Goal: Task Accomplishment & Management: Complete application form

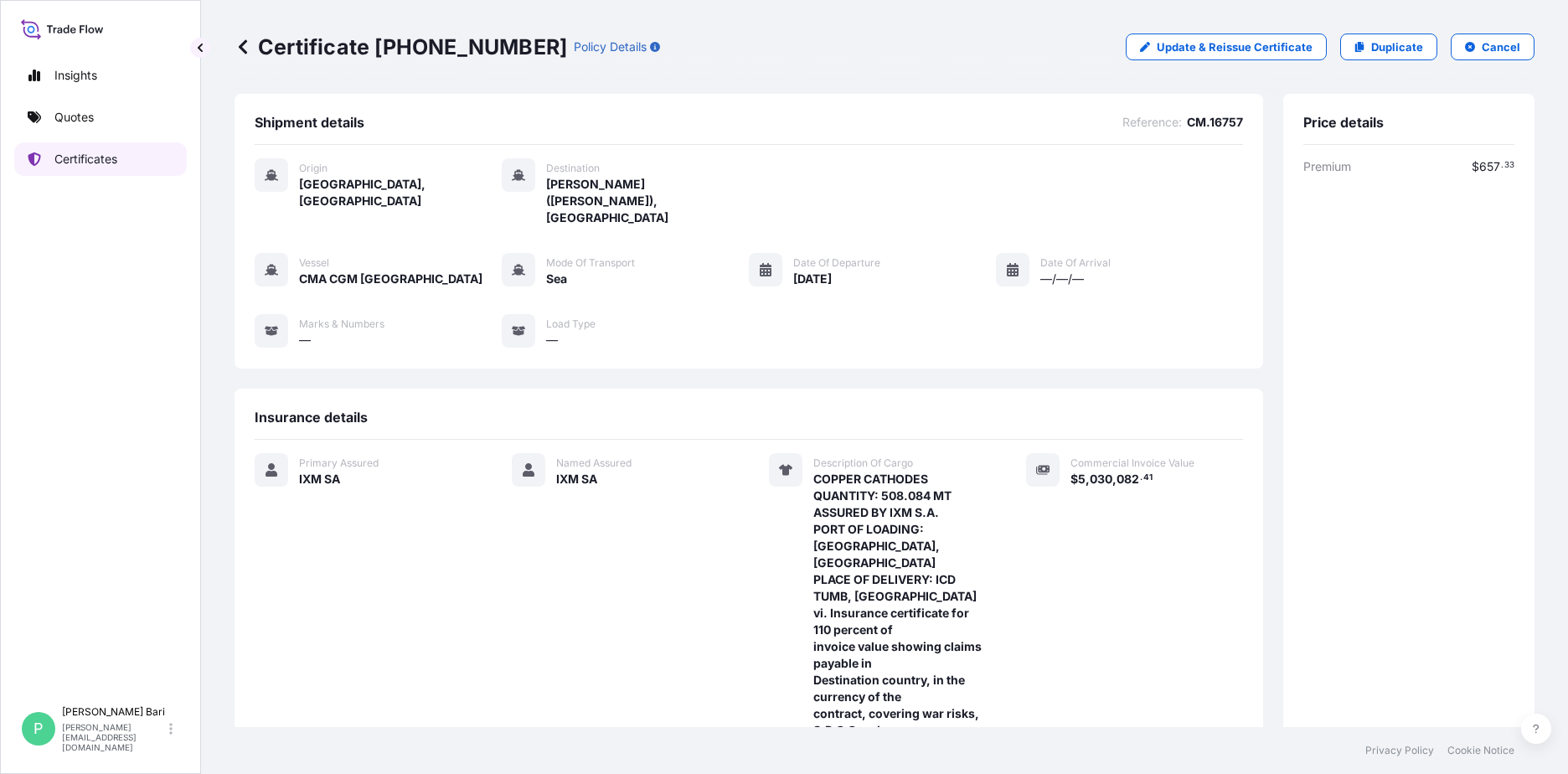
click at [102, 157] on p "Certificates" at bounding box center [86, 159] width 62 height 16
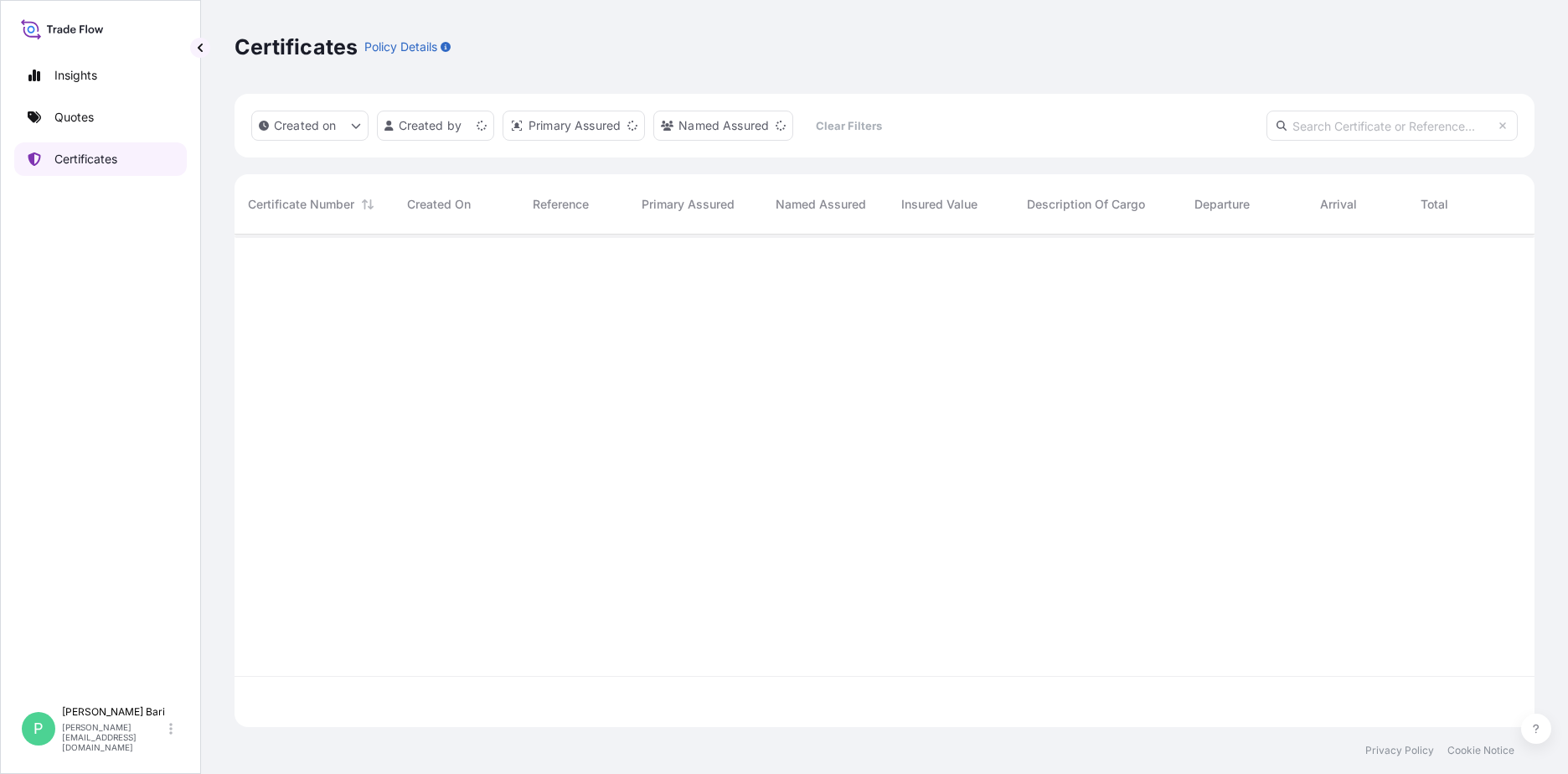
scroll to position [489, 1287]
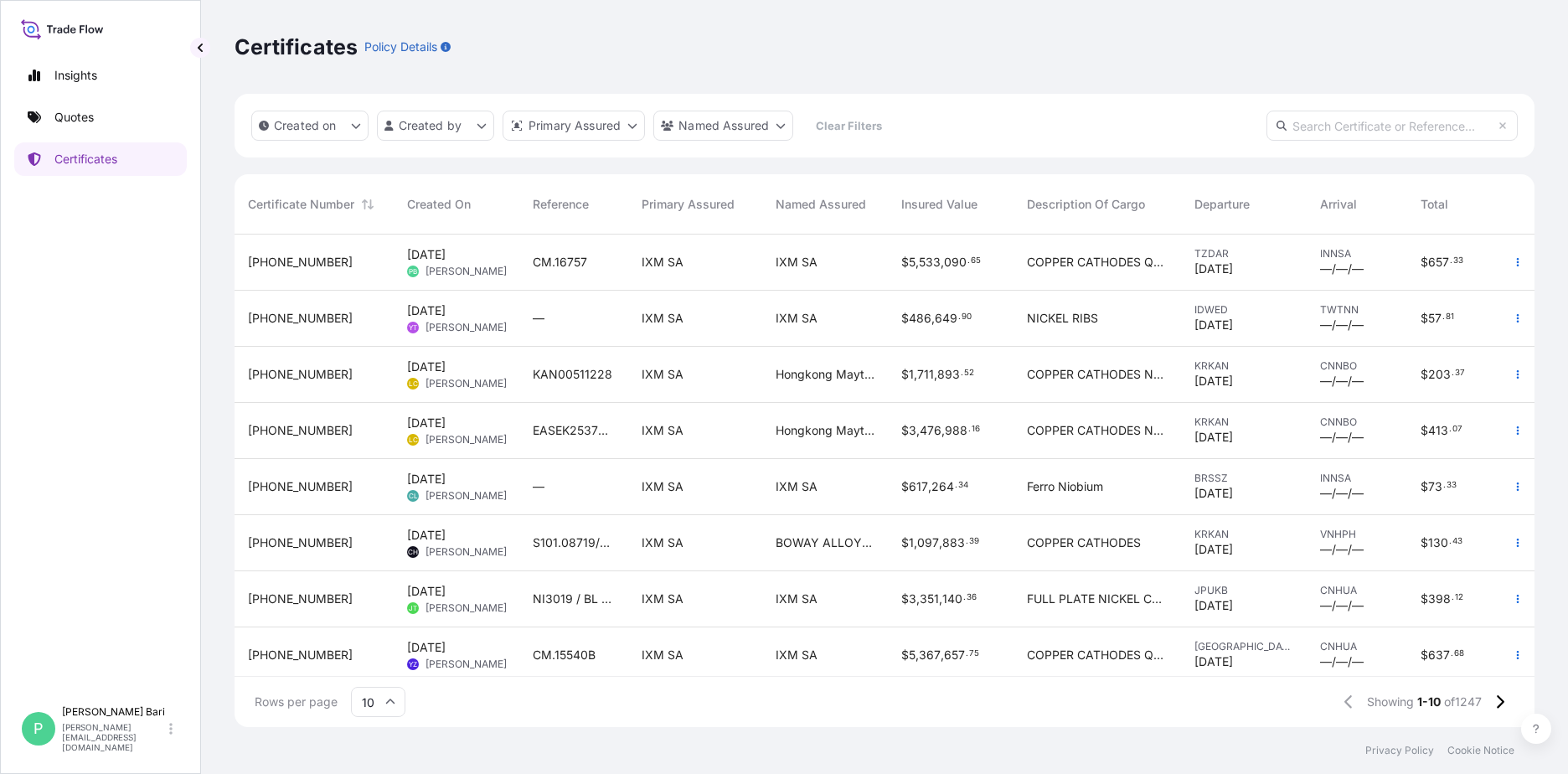
click at [1244, 87] on div "Certificates Policy Details" at bounding box center [885, 47] width 1300 height 94
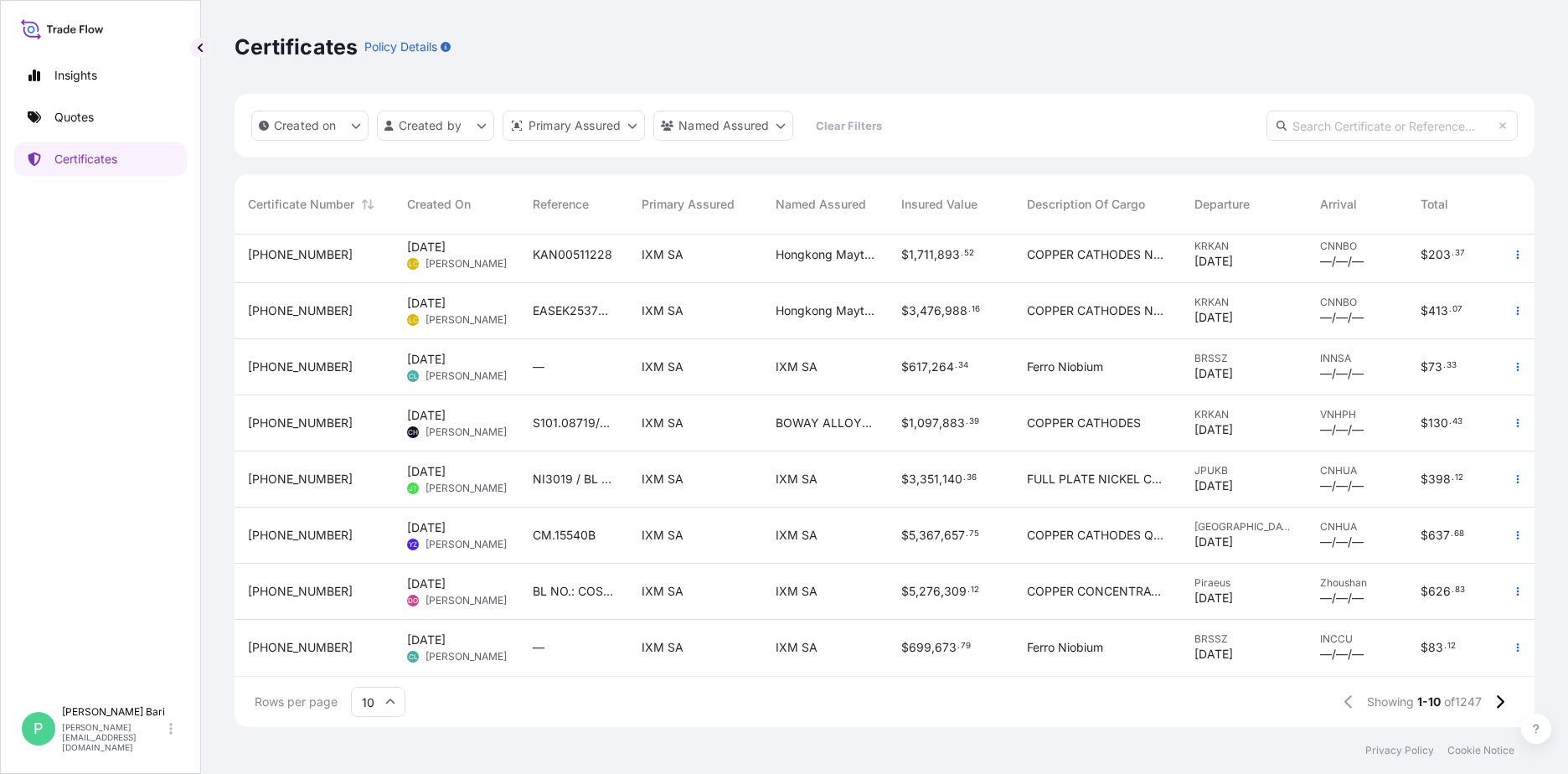
scroll to position [0, 0]
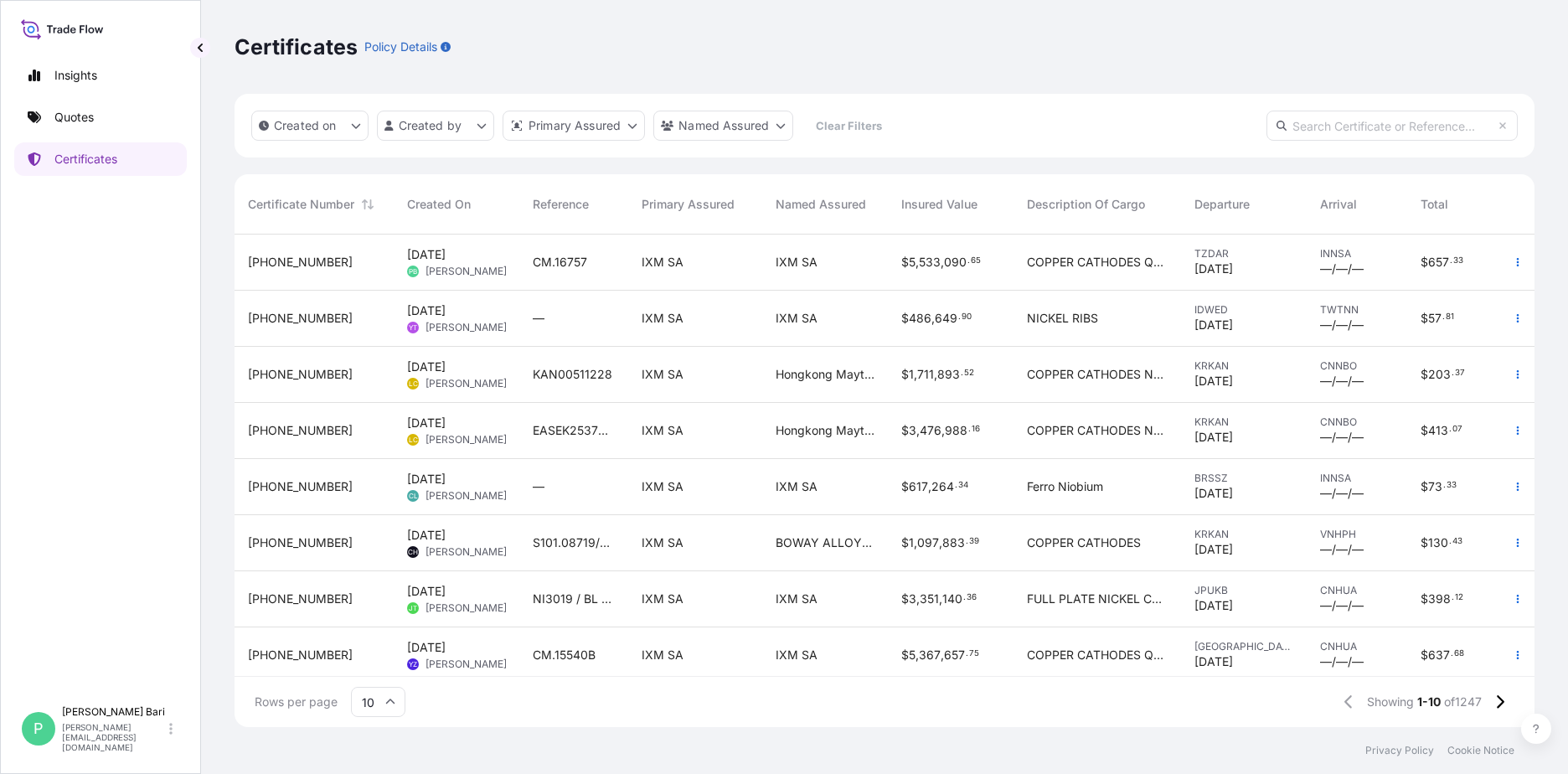
click at [890, 263] on div "$ 5 , 533 , 090 . 65" at bounding box center [950, 263] width 126 height 56
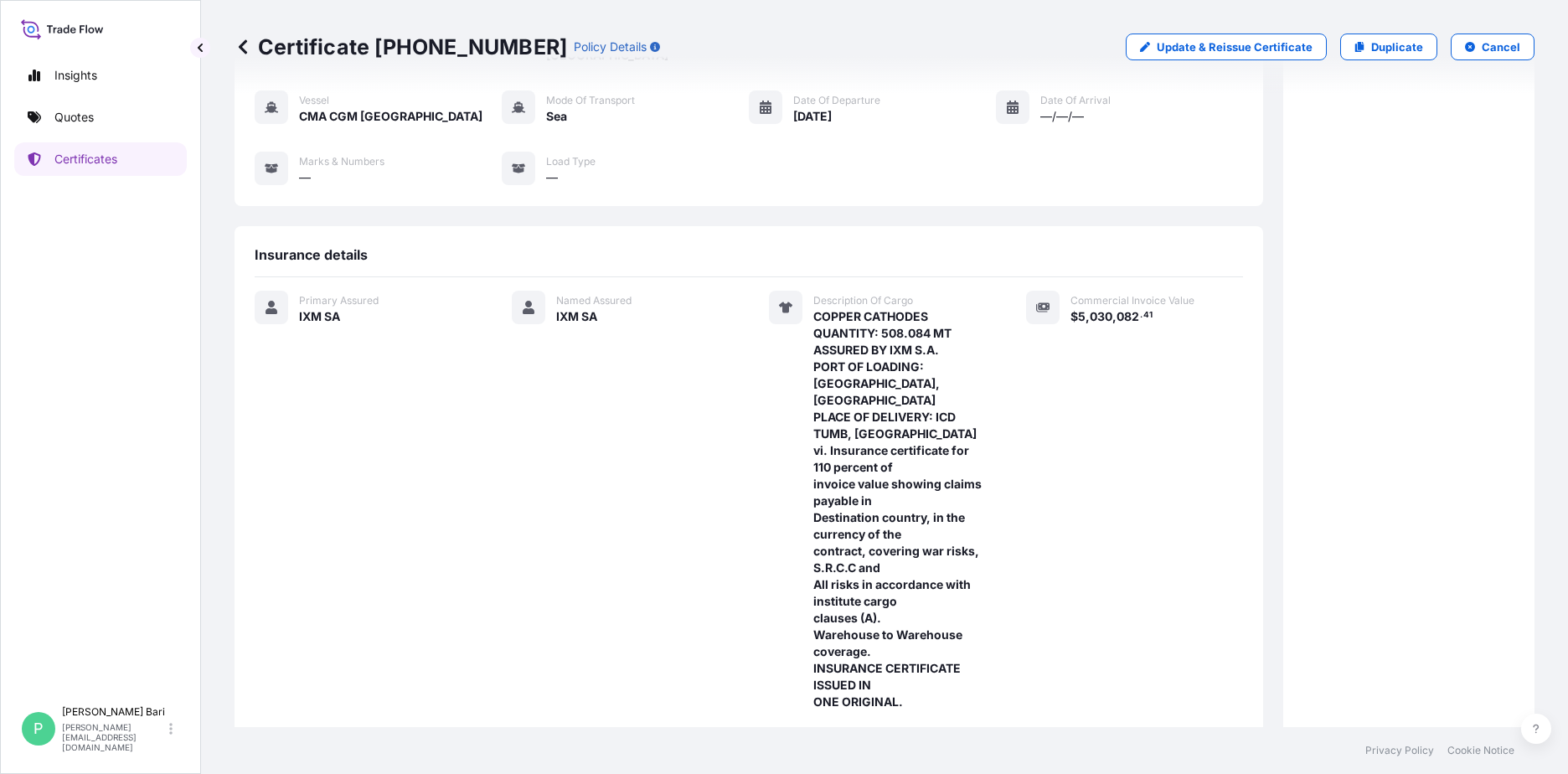
scroll to position [387, 0]
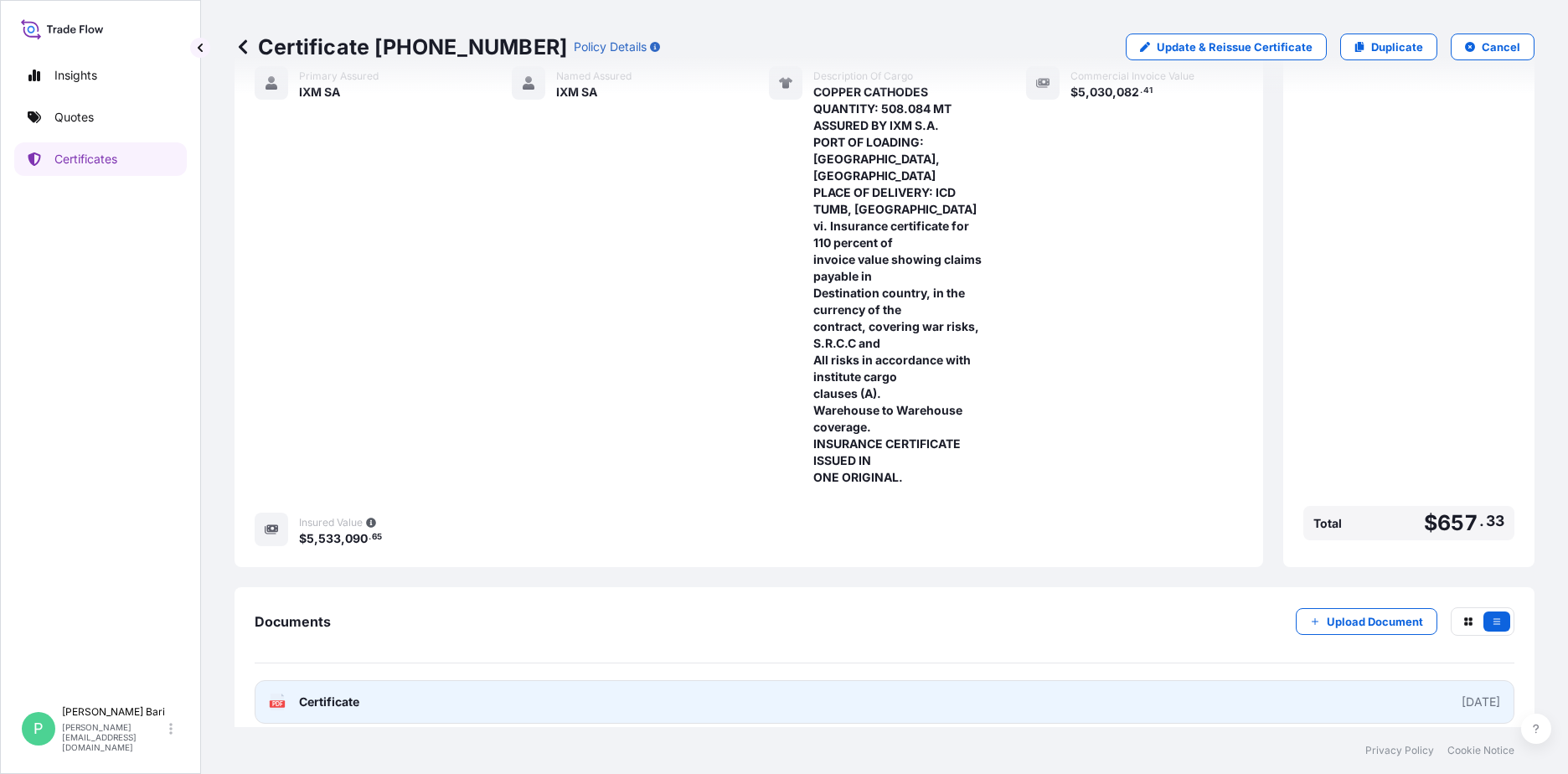
click at [1399, 695] on link "PDF Certificate [DATE]" at bounding box center [884, 702] width 1259 height 43
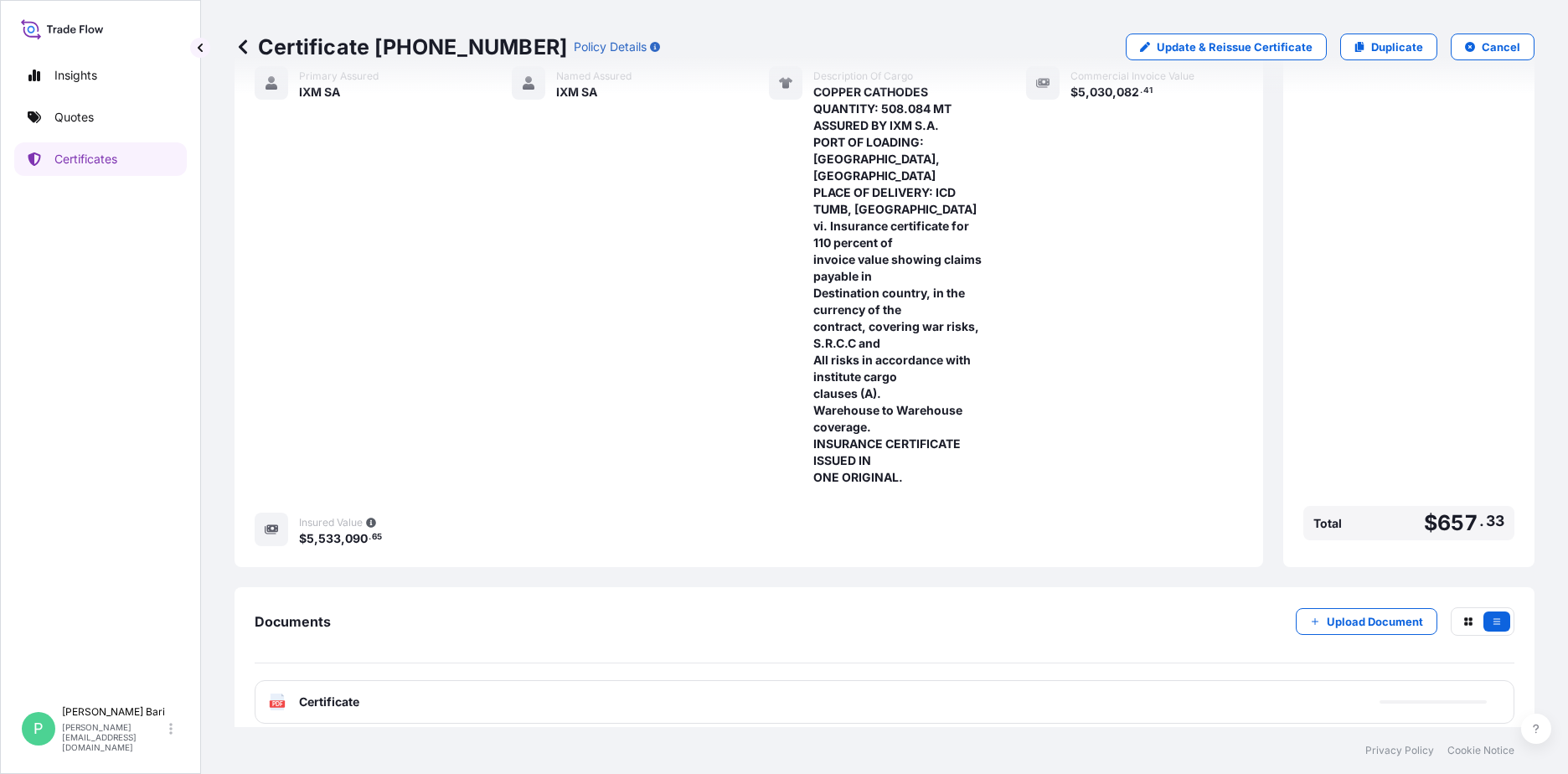
click at [240, 41] on icon at bounding box center [243, 46] width 16 height 16
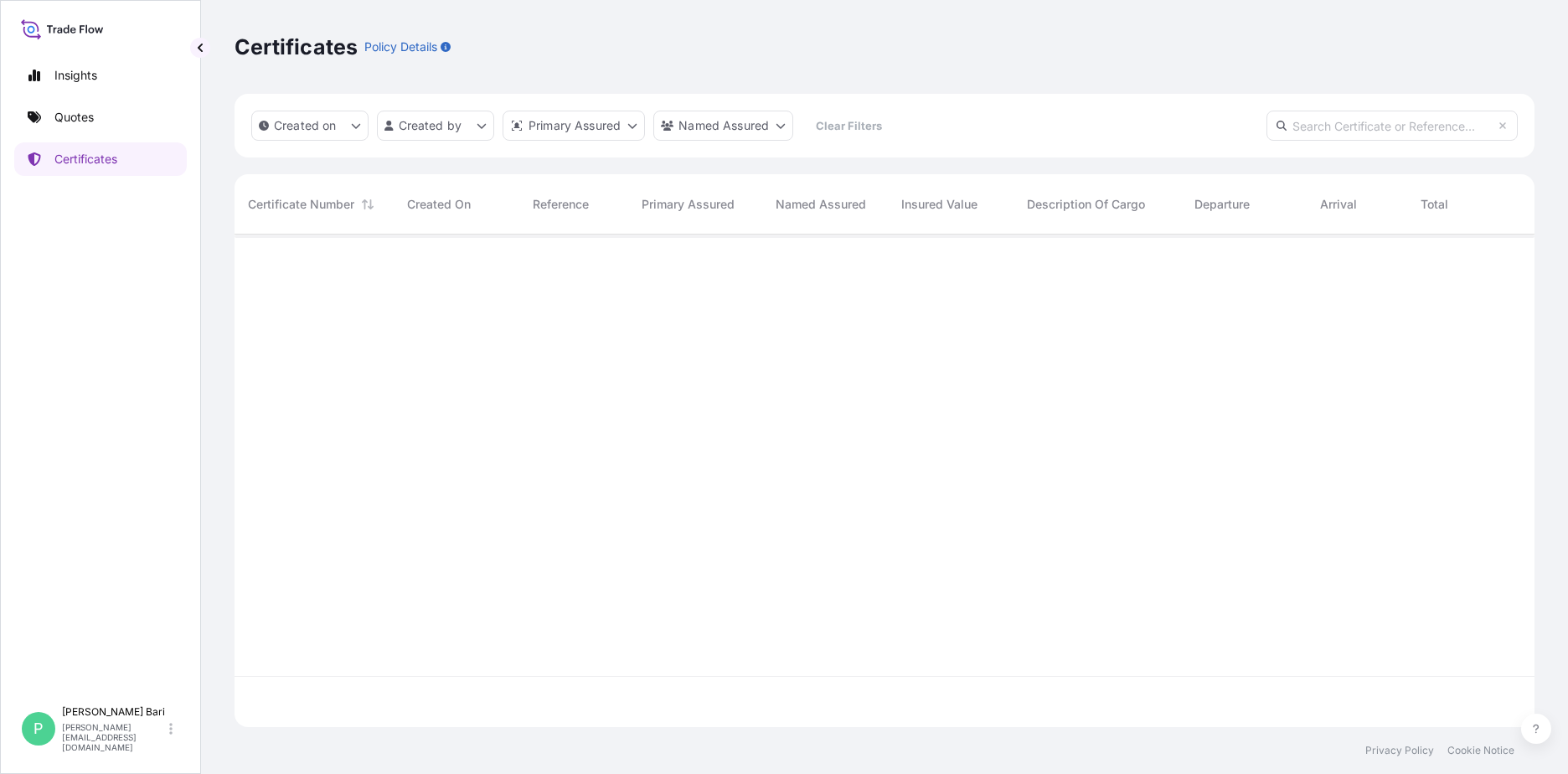
scroll to position [489, 1287]
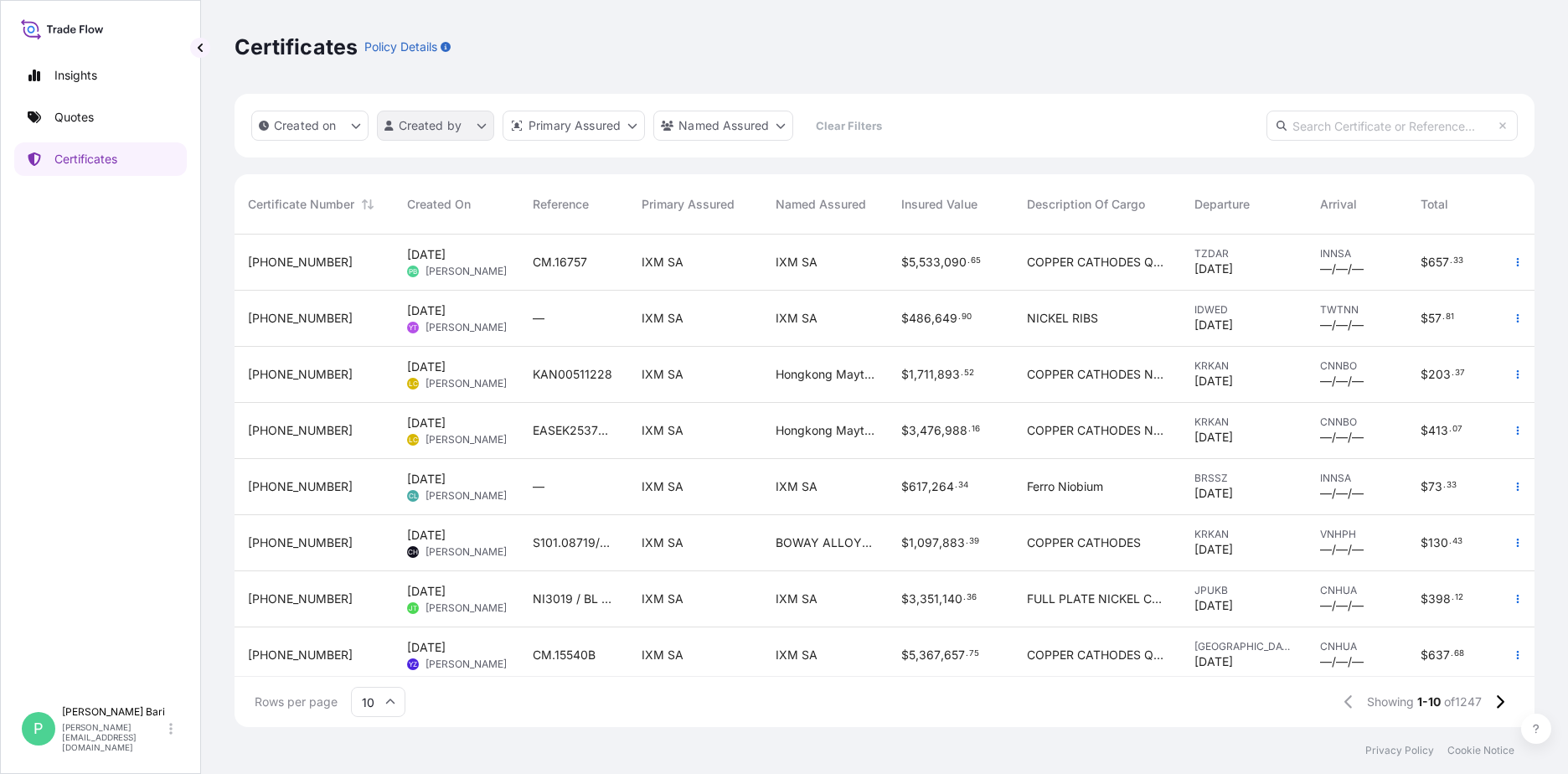
click at [485, 118] on html "Insights Quotes Certificates P [PERSON_NAME] [PERSON_NAME][EMAIL_ADDRESS][DOMAI…" at bounding box center [784, 387] width 1568 height 774
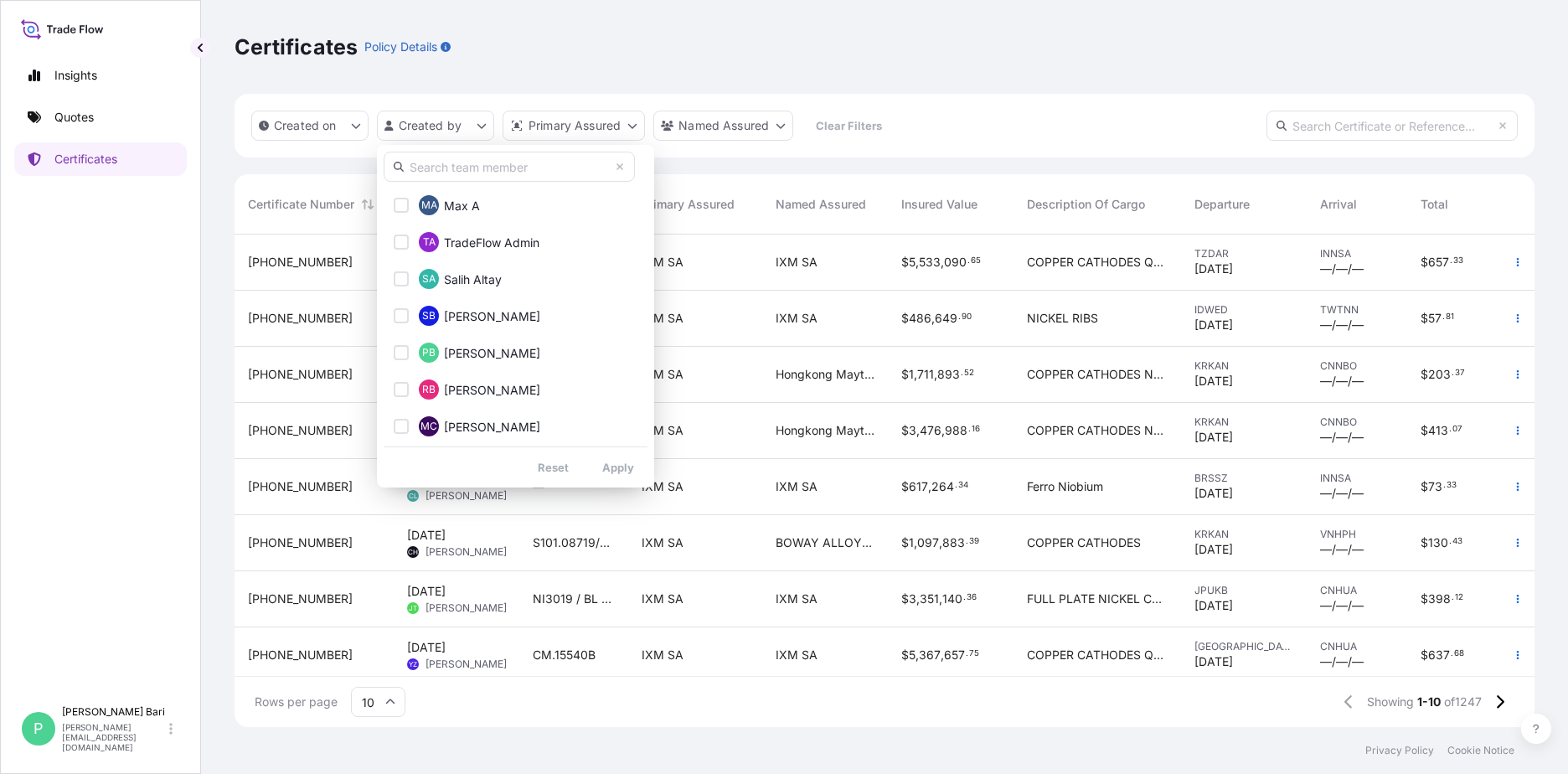
click at [516, 158] on input "text" at bounding box center [510, 166] width 251 height 30
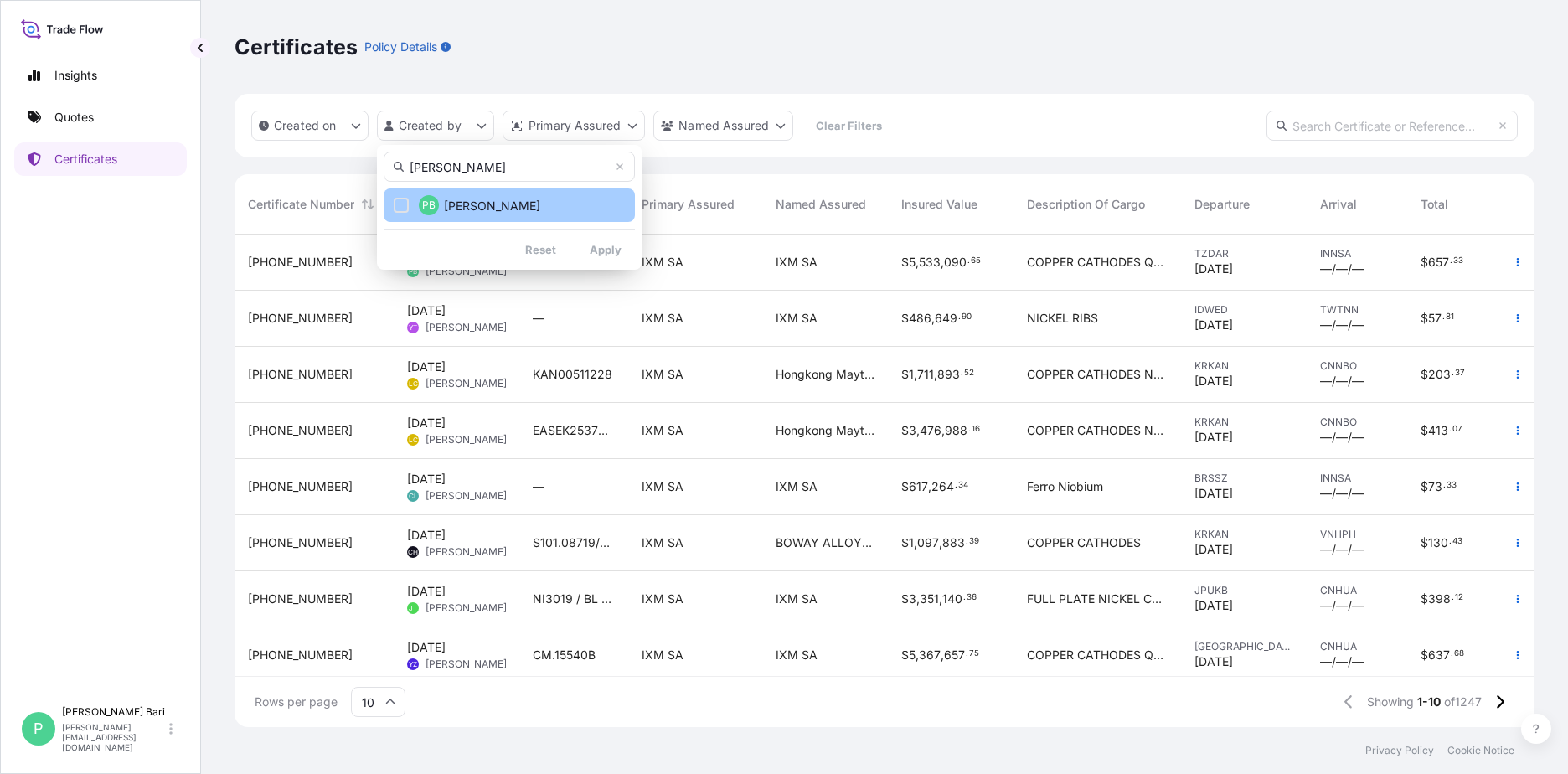
type input "[PERSON_NAME]"
click at [453, 220] on button "PB [PERSON_NAME]" at bounding box center [510, 205] width 251 height 34
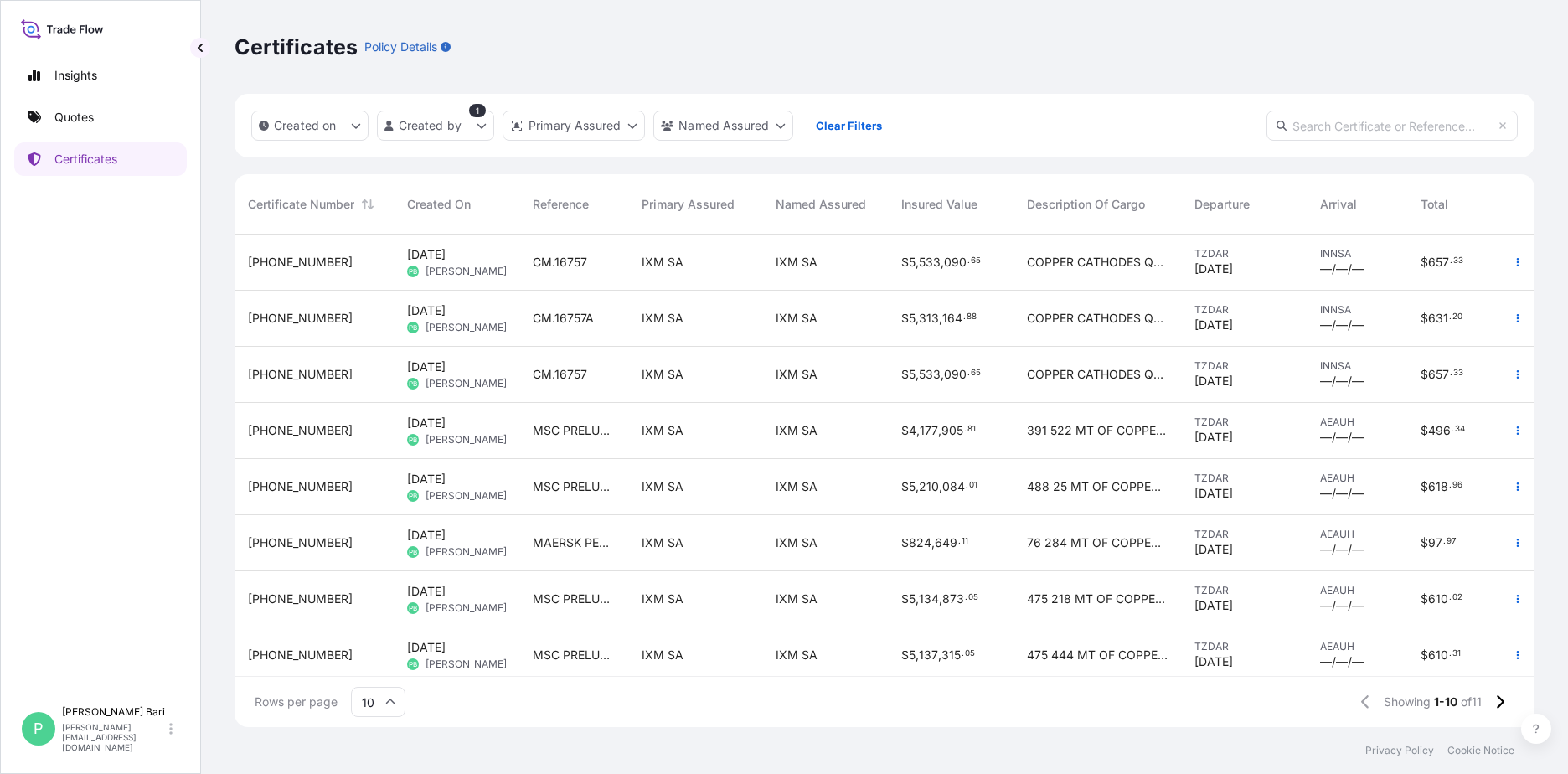
click at [599, 318] on div "CM.16757A" at bounding box center [574, 318] width 82 height 16
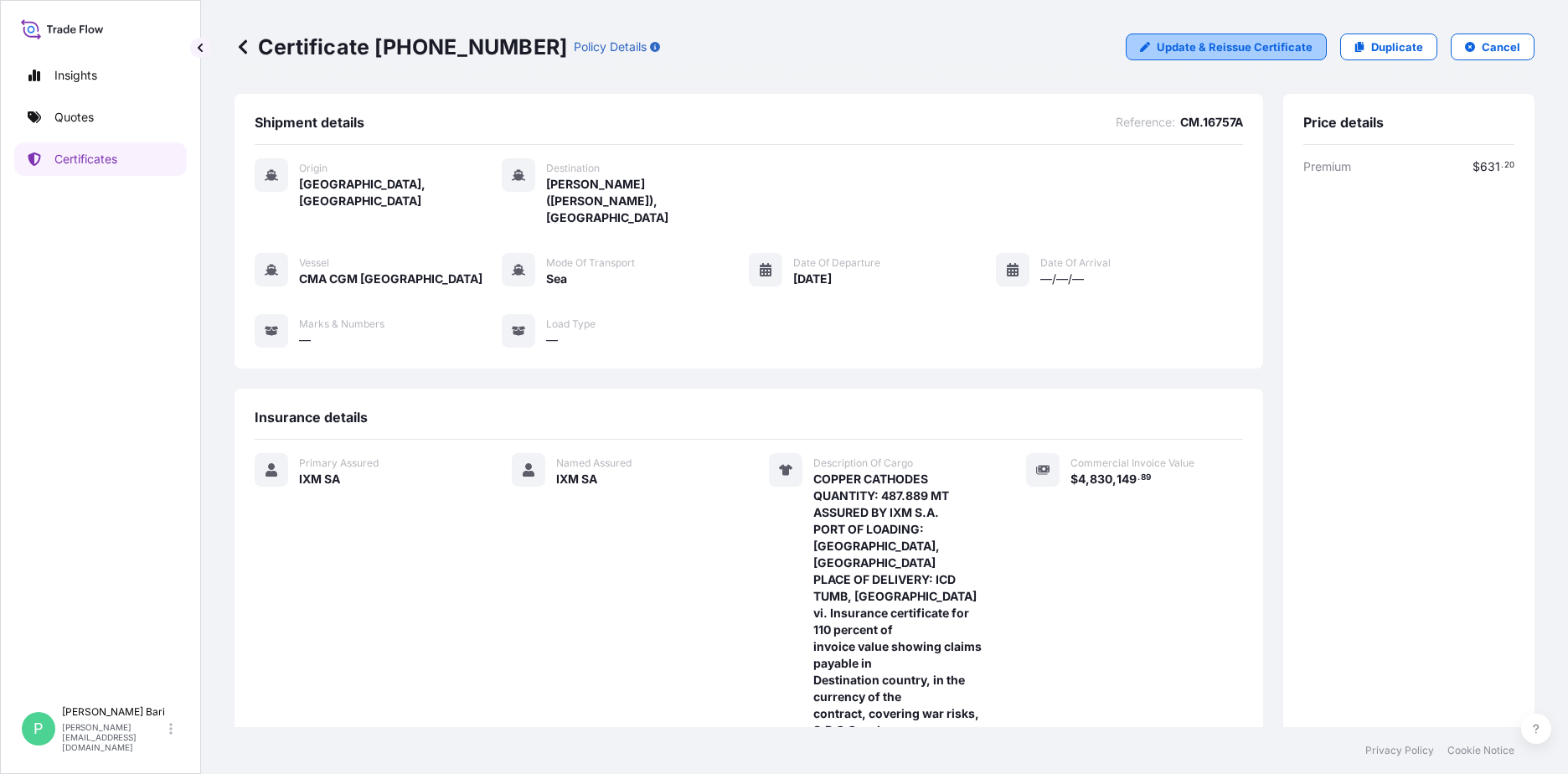
click at [1244, 53] on p "Update & Reissue Certificate" at bounding box center [1234, 46] width 156 height 16
select select "Sea"
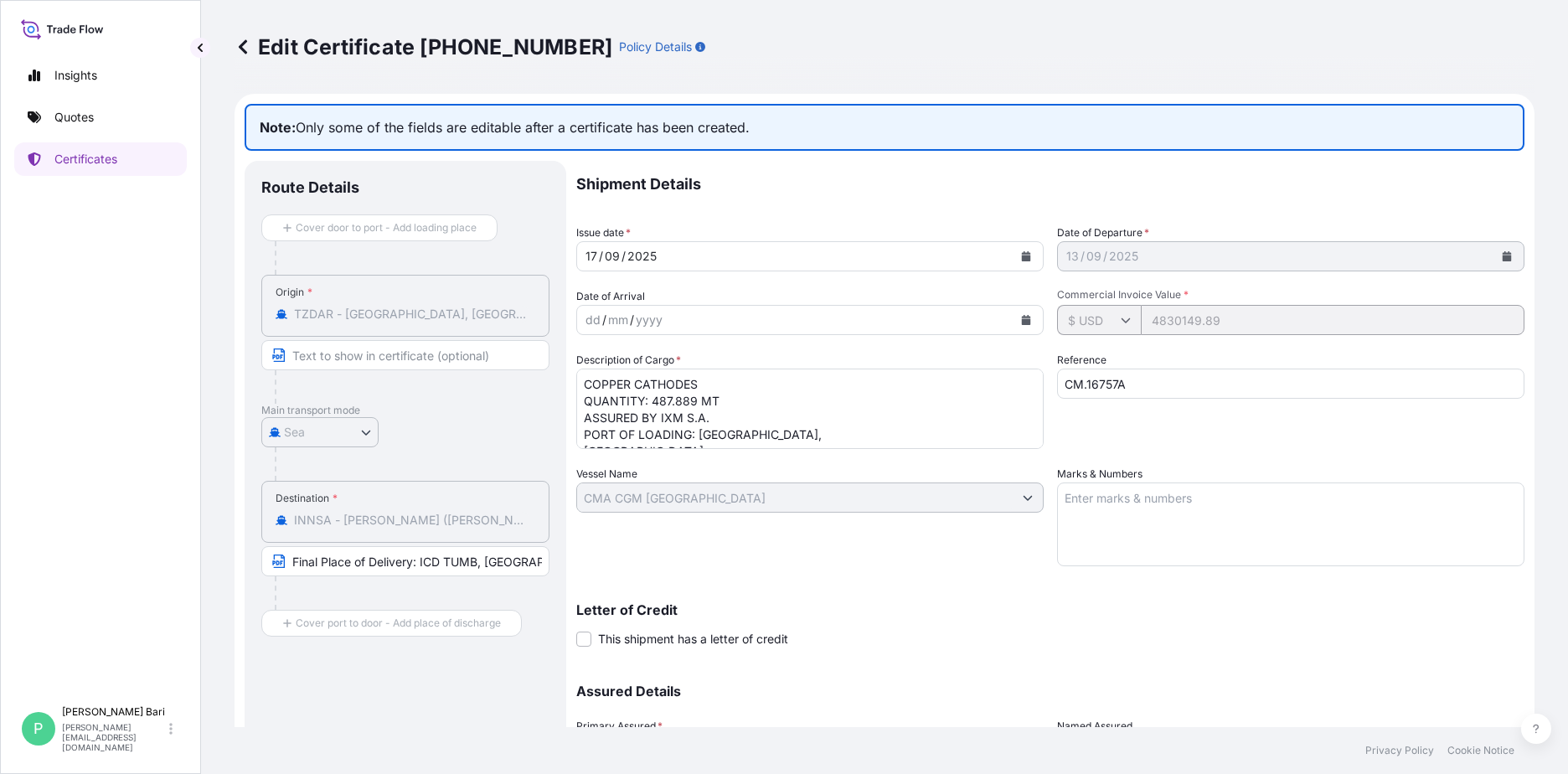
select select "31846"
click at [254, 48] on p "Edit Certificate [PHONE_NUMBER]" at bounding box center [424, 47] width 378 height 27
click at [241, 48] on icon at bounding box center [243, 46] width 9 height 14
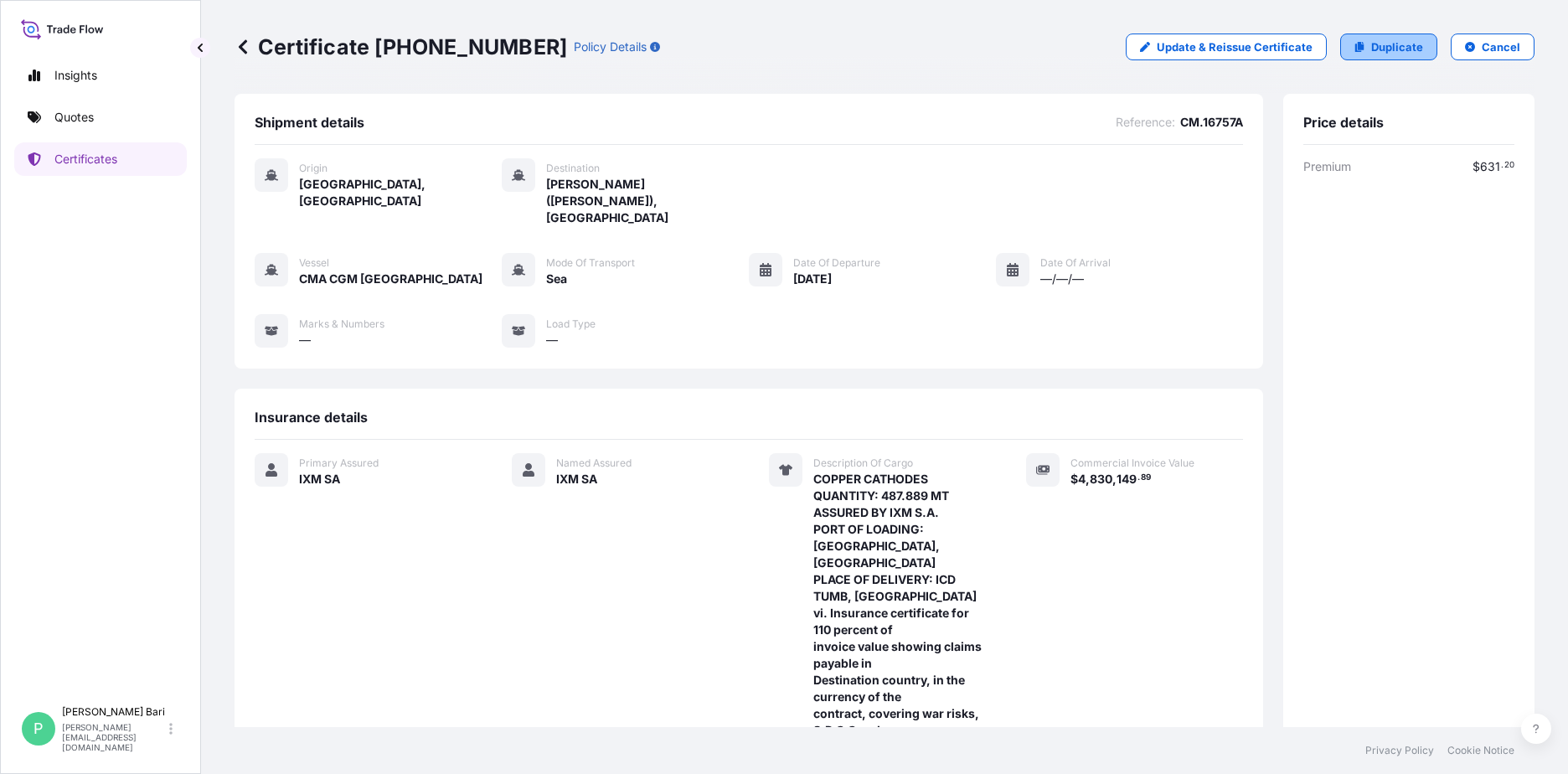
click at [1388, 49] on p "Duplicate" at bounding box center [1397, 46] width 52 height 16
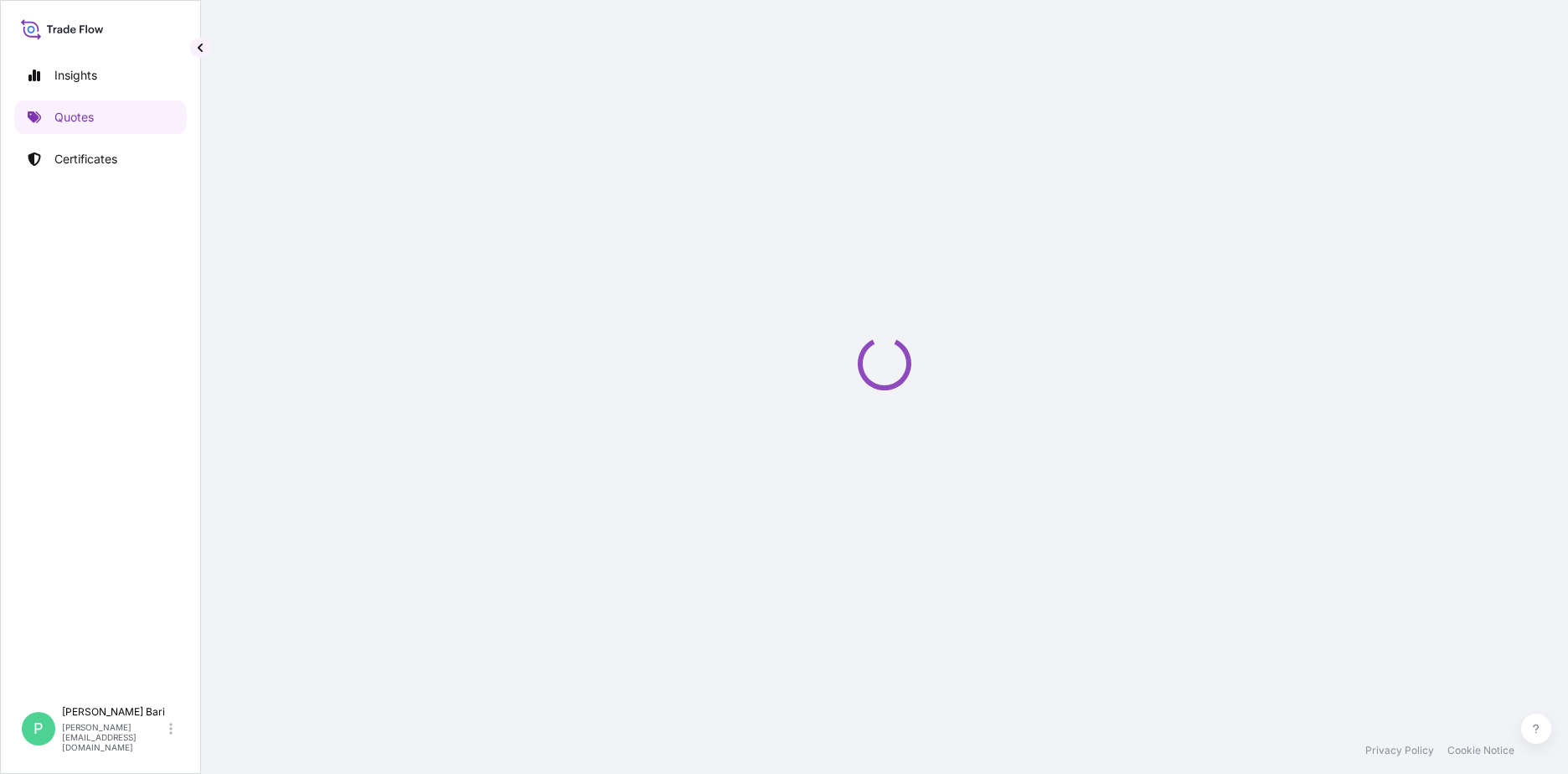
select select "Sea"
select select "31846"
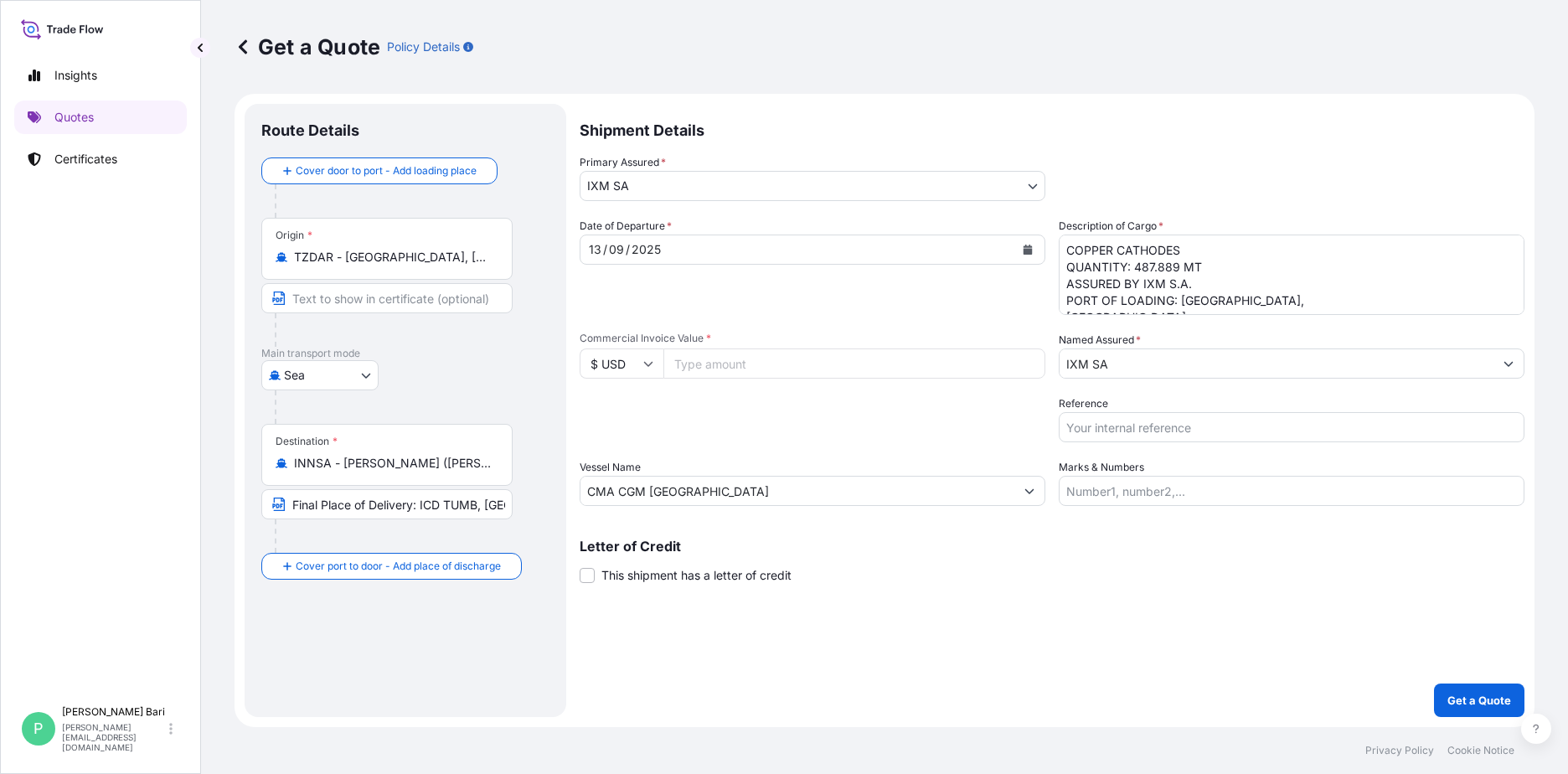
click at [1152, 430] on input "Reference" at bounding box center [1291, 426] width 465 height 30
type input "CM.16757A"
click at [613, 252] on div "09" at bounding box center [616, 249] width 18 height 20
click at [1018, 249] on button "Calendar" at bounding box center [1027, 249] width 27 height 27
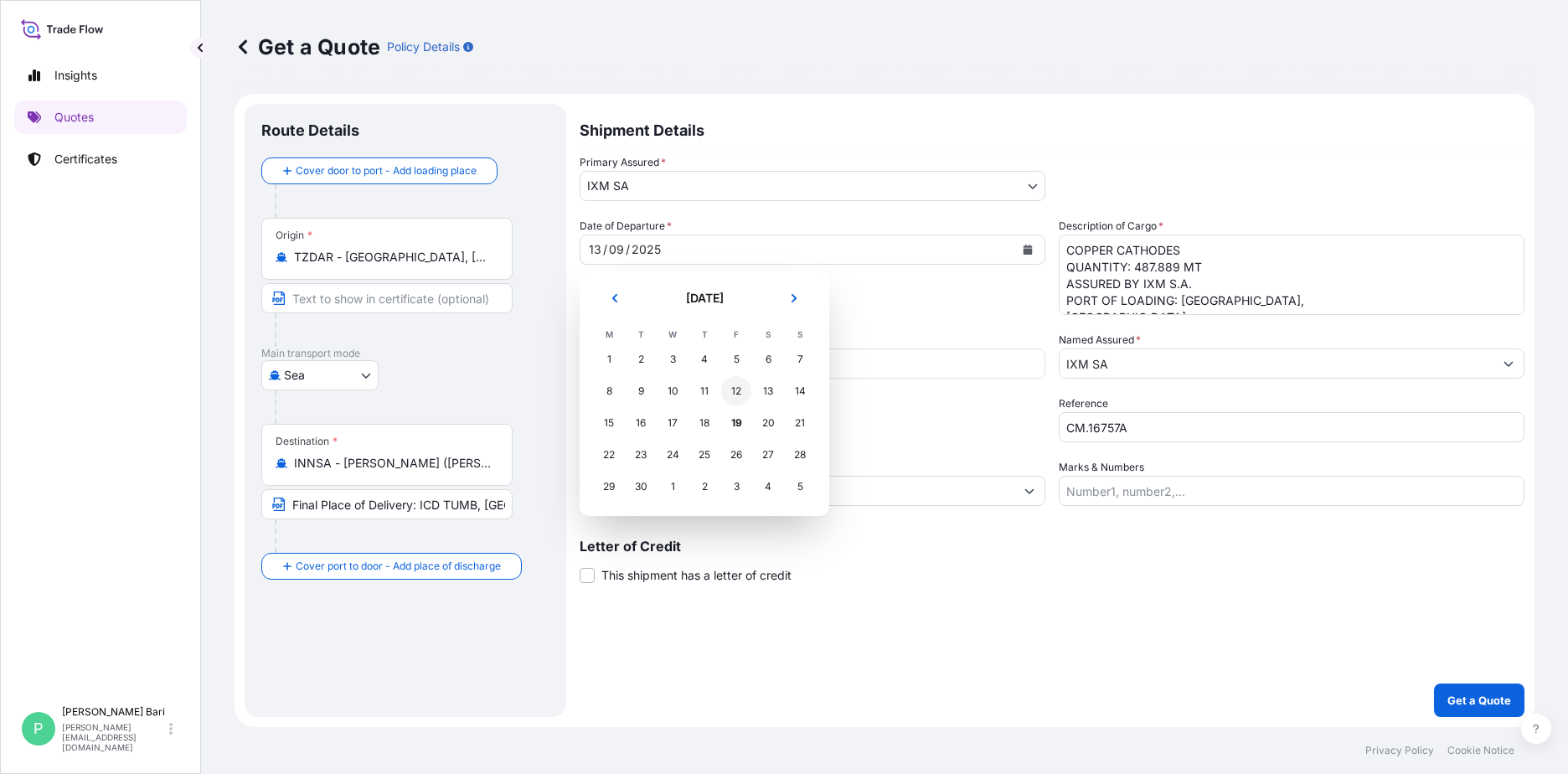
click at [738, 395] on div "12" at bounding box center [736, 391] width 30 height 30
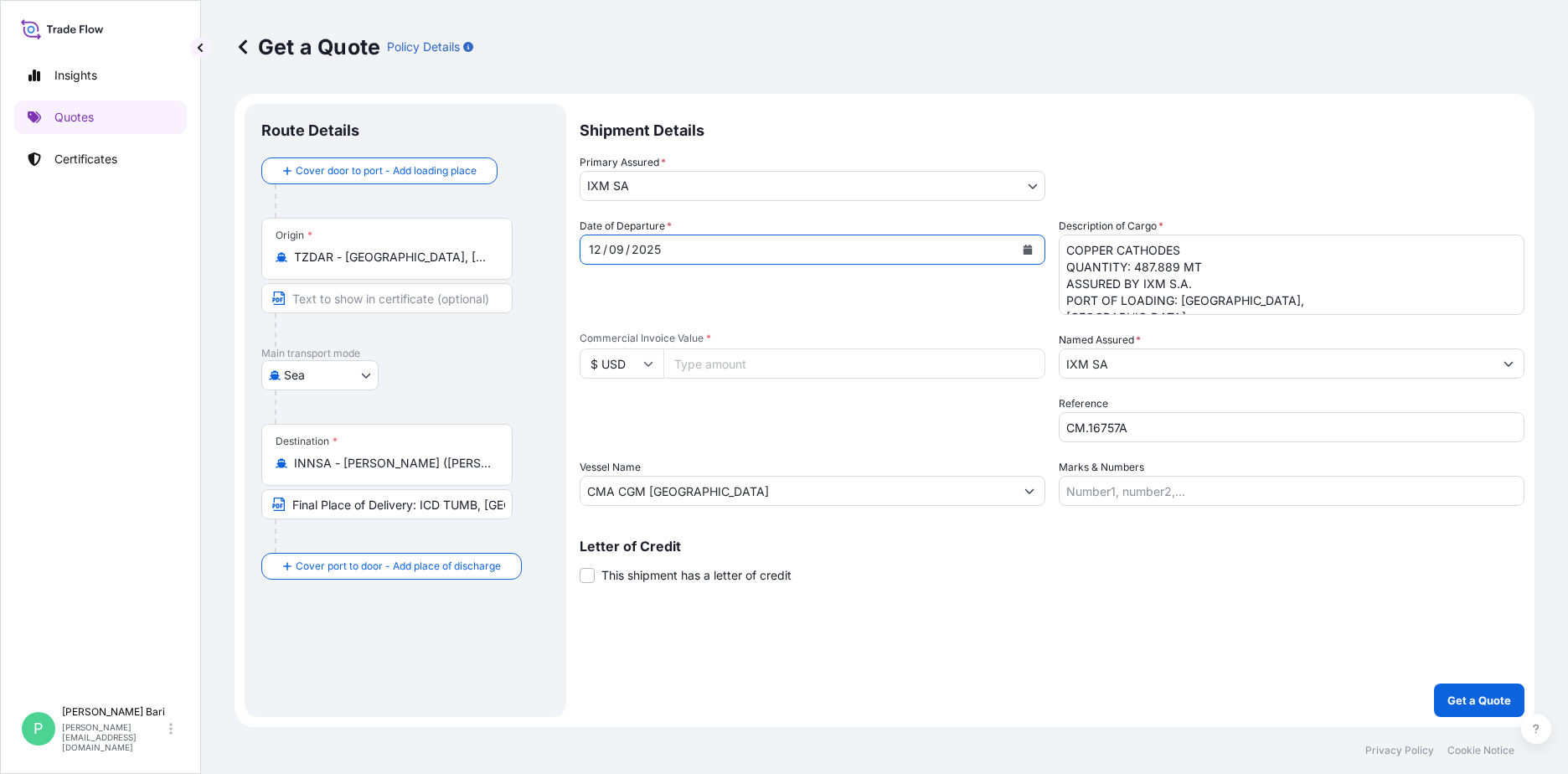
click at [1223, 296] on textarea "COPPER CATHODES QUANTITY: 487.889 MT ASSURED BY IXM S.A. PORT OF LOADING: [GEOG…" at bounding box center [1291, 275] width 465 height 81
click at [720, 363] on input "Commercial Invoice Value *" at bounding box center [854, 363] width 382 height 30
type input "4830149.89"
click at [1434, 683] on button "Get a Quote" at bounding box center [1479, 699] width 90 height 34
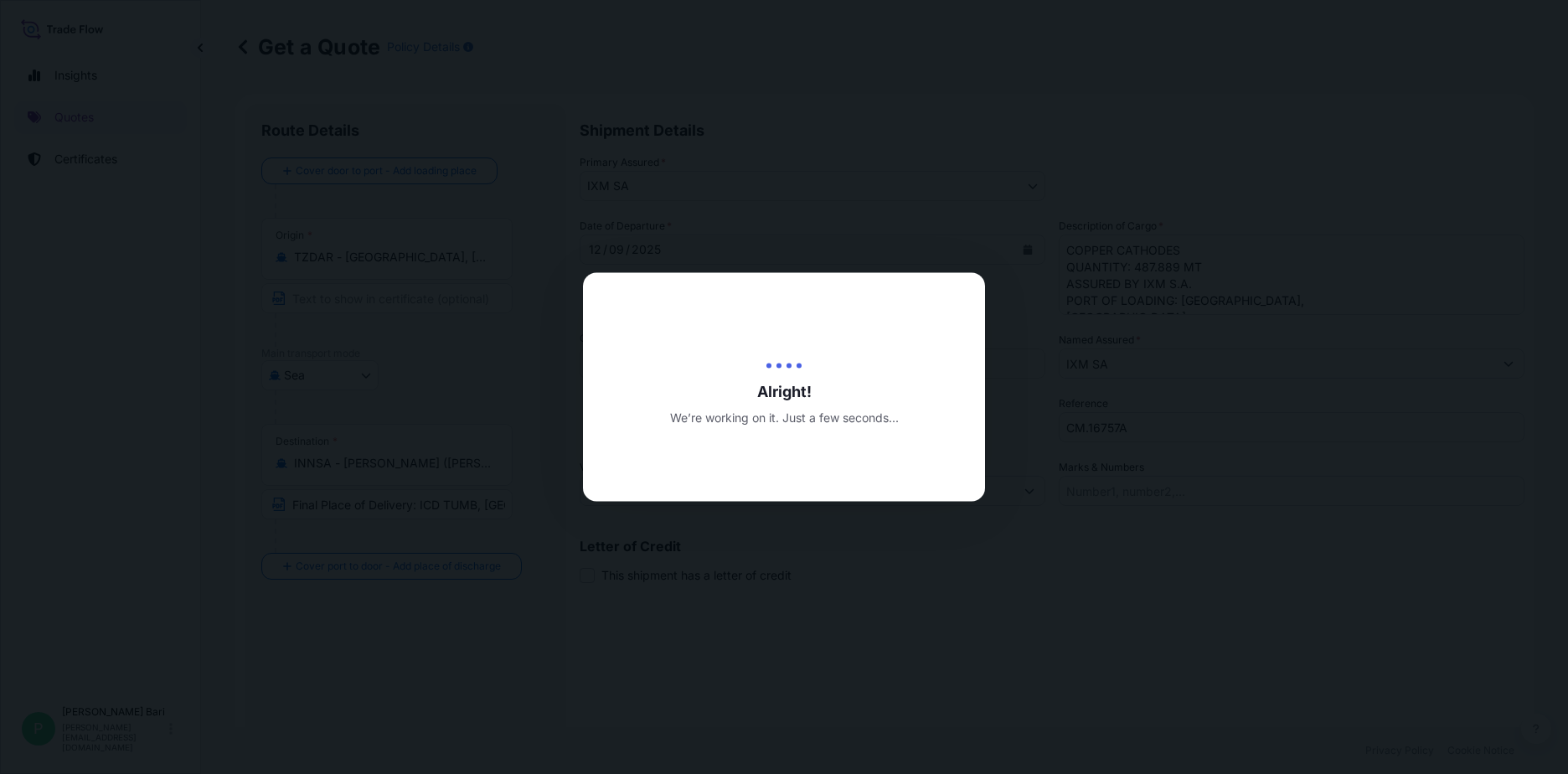
type input "[DATE]"
select select "Sea"
select select "31846"
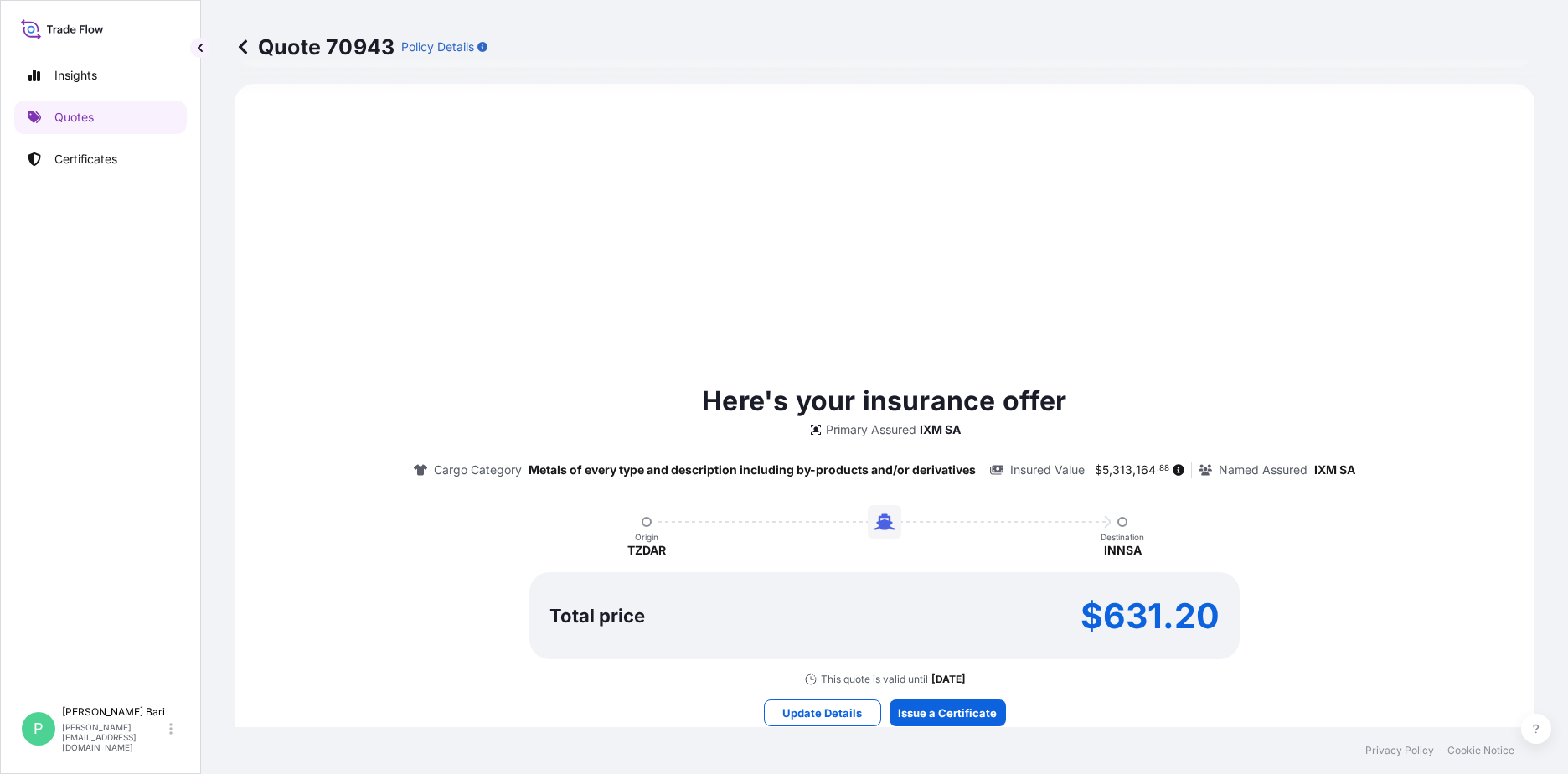
scroll to position [238, 0]
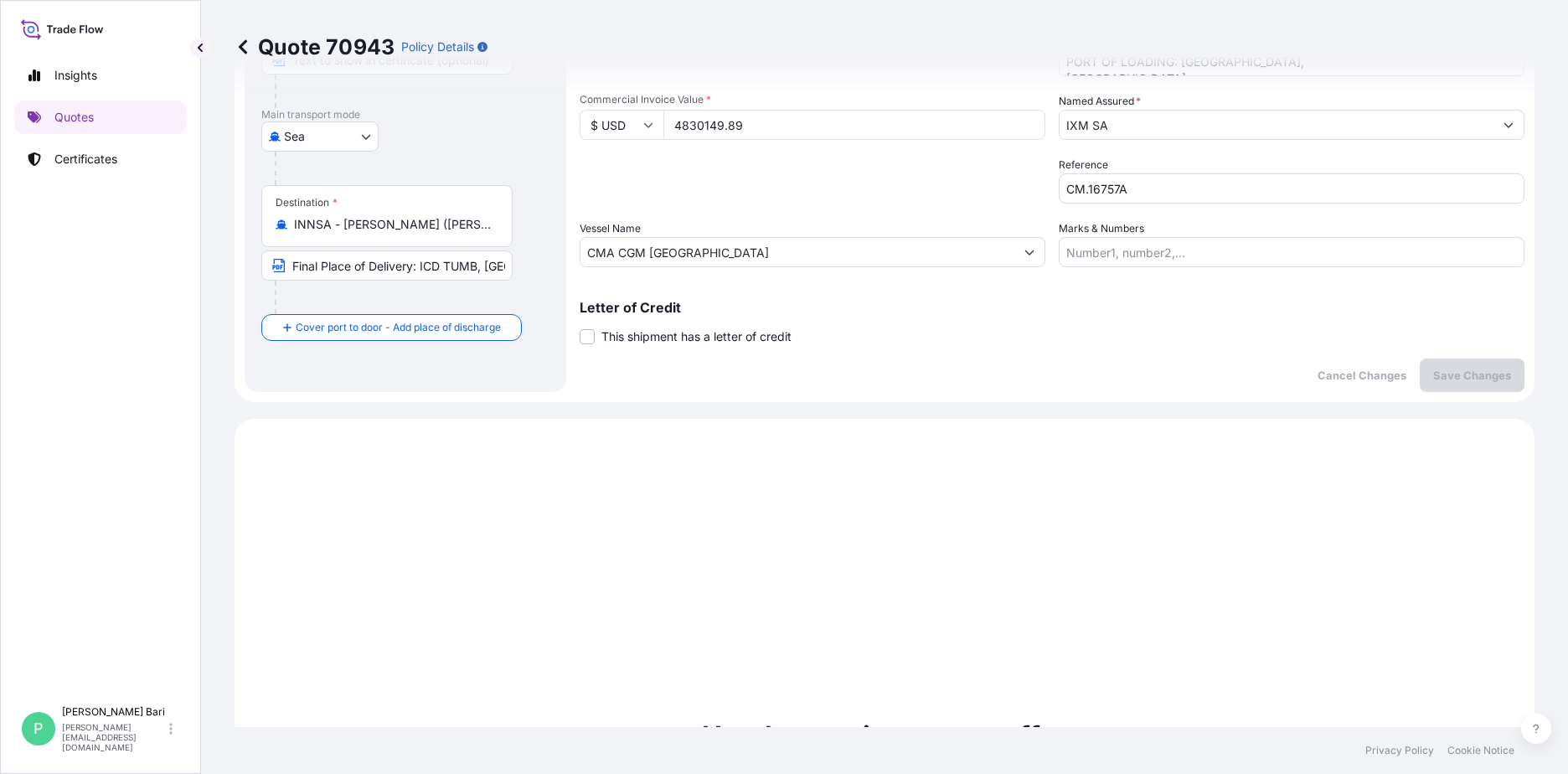
click at [698, 118] on input "4830149.89" at bounding box center [854, 125] width 382 height 30
click at [965, 183] on div "Packing Category Type to search a container mode Please select a primary mode o…" at bounding box center [812, 180] width 465 height 47
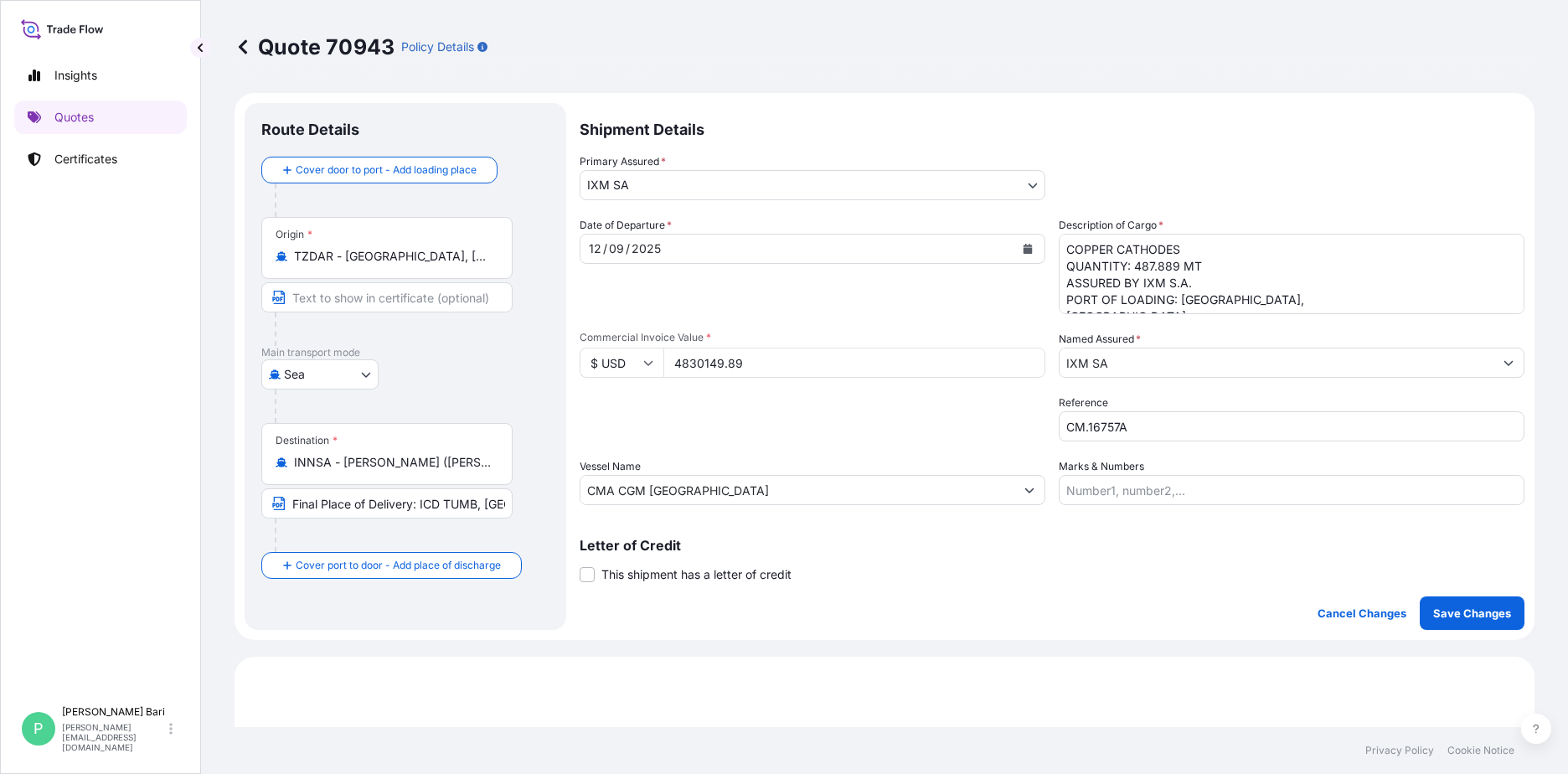
scroll to position [0, 0]
click at [1261, 277] on textarea "COPPER CATHODES QUANTITY: 487.889 MT ASSURED BY IXM S.A. PORT OF LOADING: [GEOG…" at bounding box center [1291, 275] width 465 height 81
click at [1484, 609] on p "Save Changes" at bounding box center [1472, 614] width 78 height 16
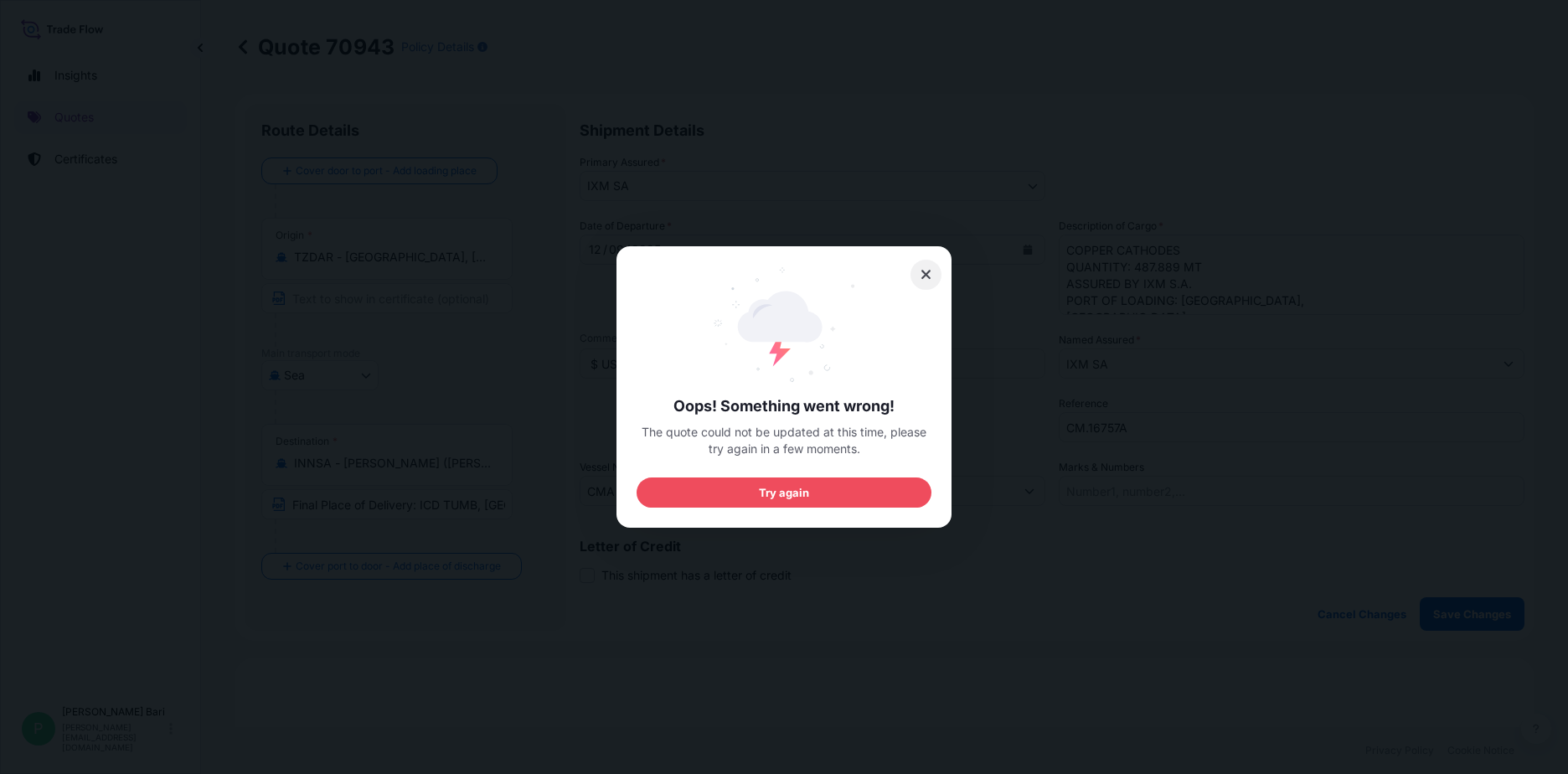
click at [926, 272] on icon at bounding box center [927, 274] width 12 height 15
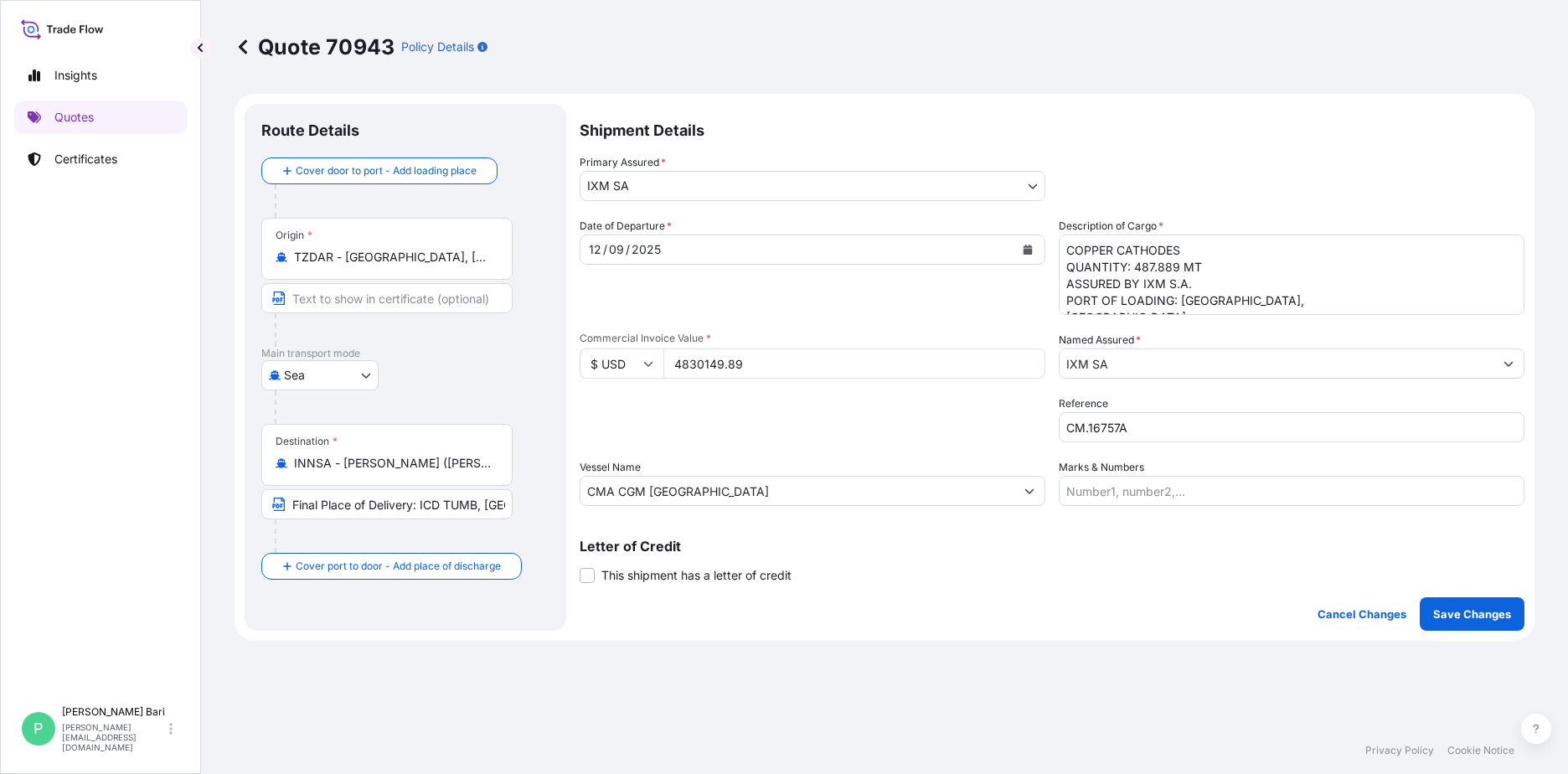
click at [887, 578] on div "Letter of Credit This shipment has a letter of credit Letter of credit * Letter…" at bounding box center [1052, 561] width 945 height 44
click at [892, 414] on div "Packing Category Type to search a container mode Please select a primary mode o…" at bounding box center [812, 419] width 465 height 47
click at [1442, 618] on p "Save Changes" at bounding box center [1472, 614] width 78 height 16
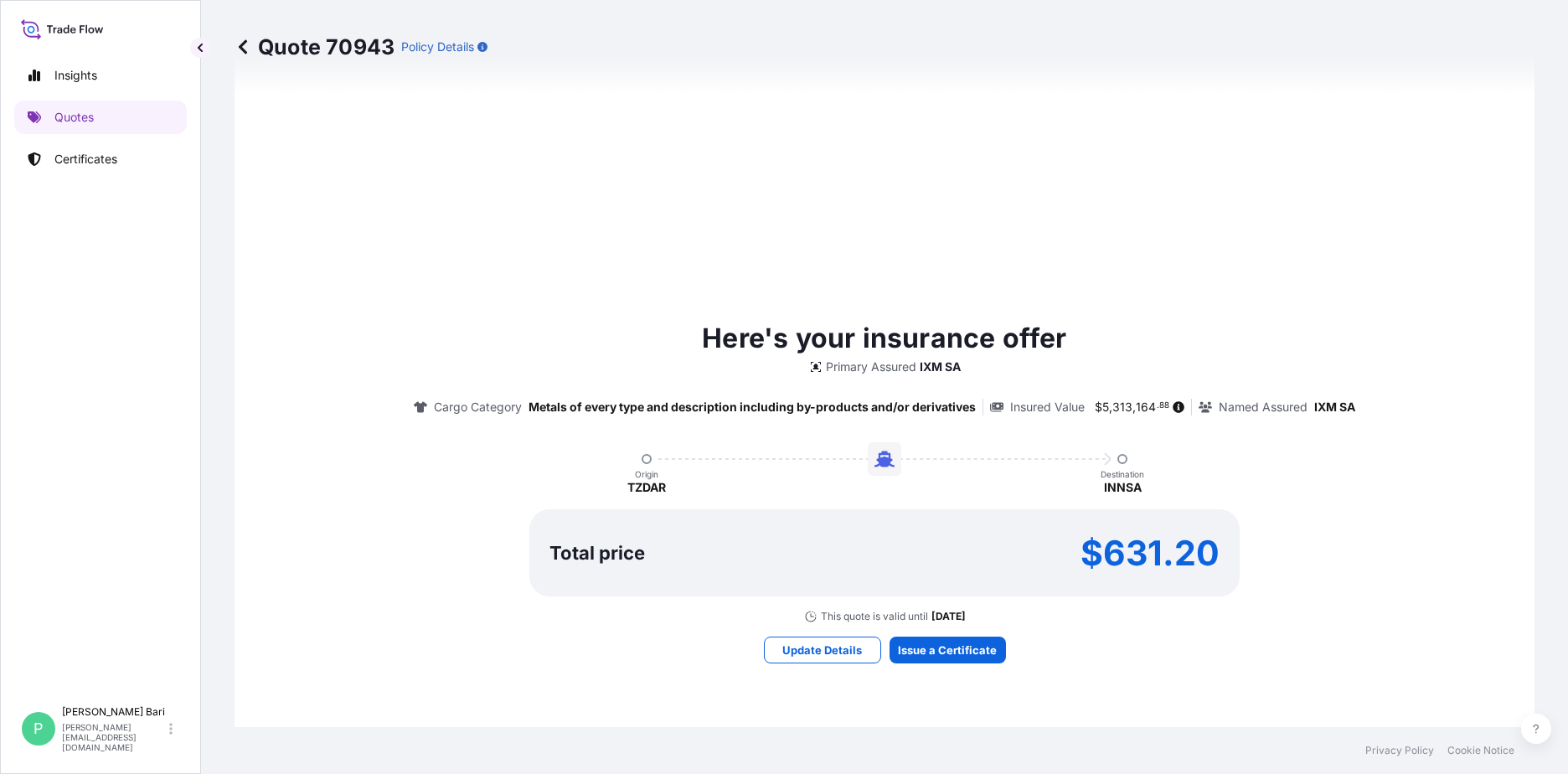
scroll to position [741, 0]
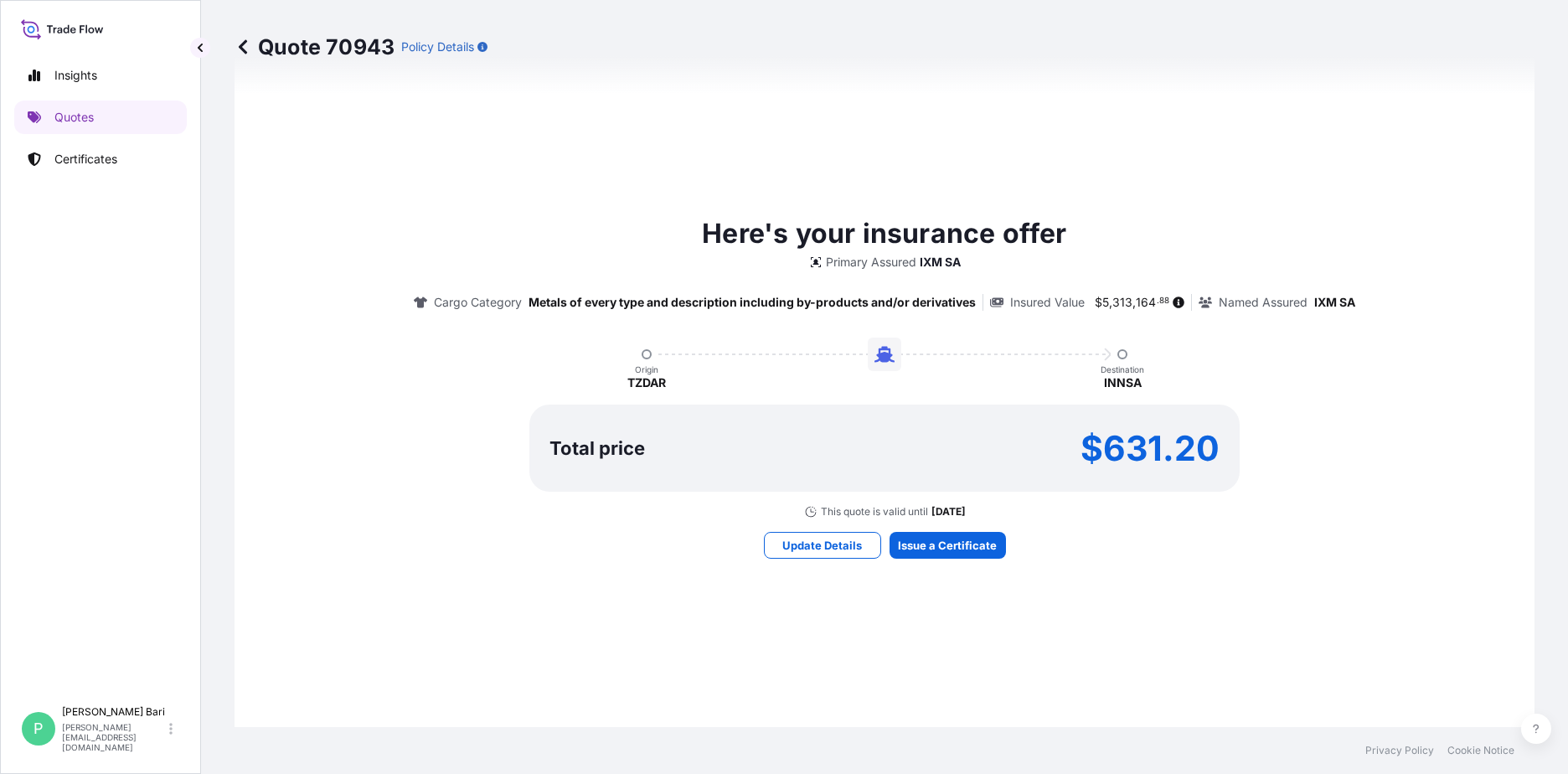
select select "Sea"
select select "31846"
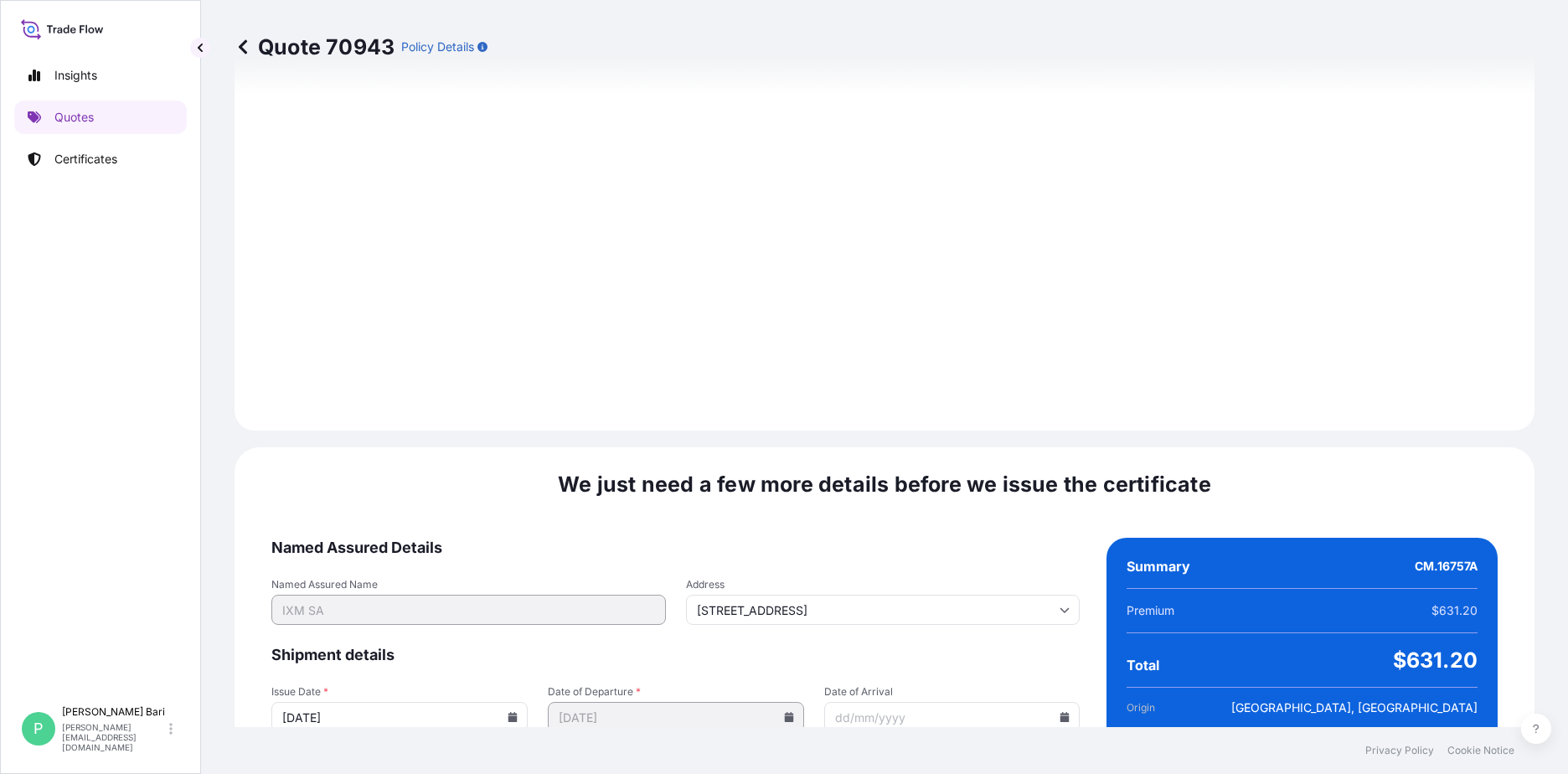
scroll to position [1747, 0]
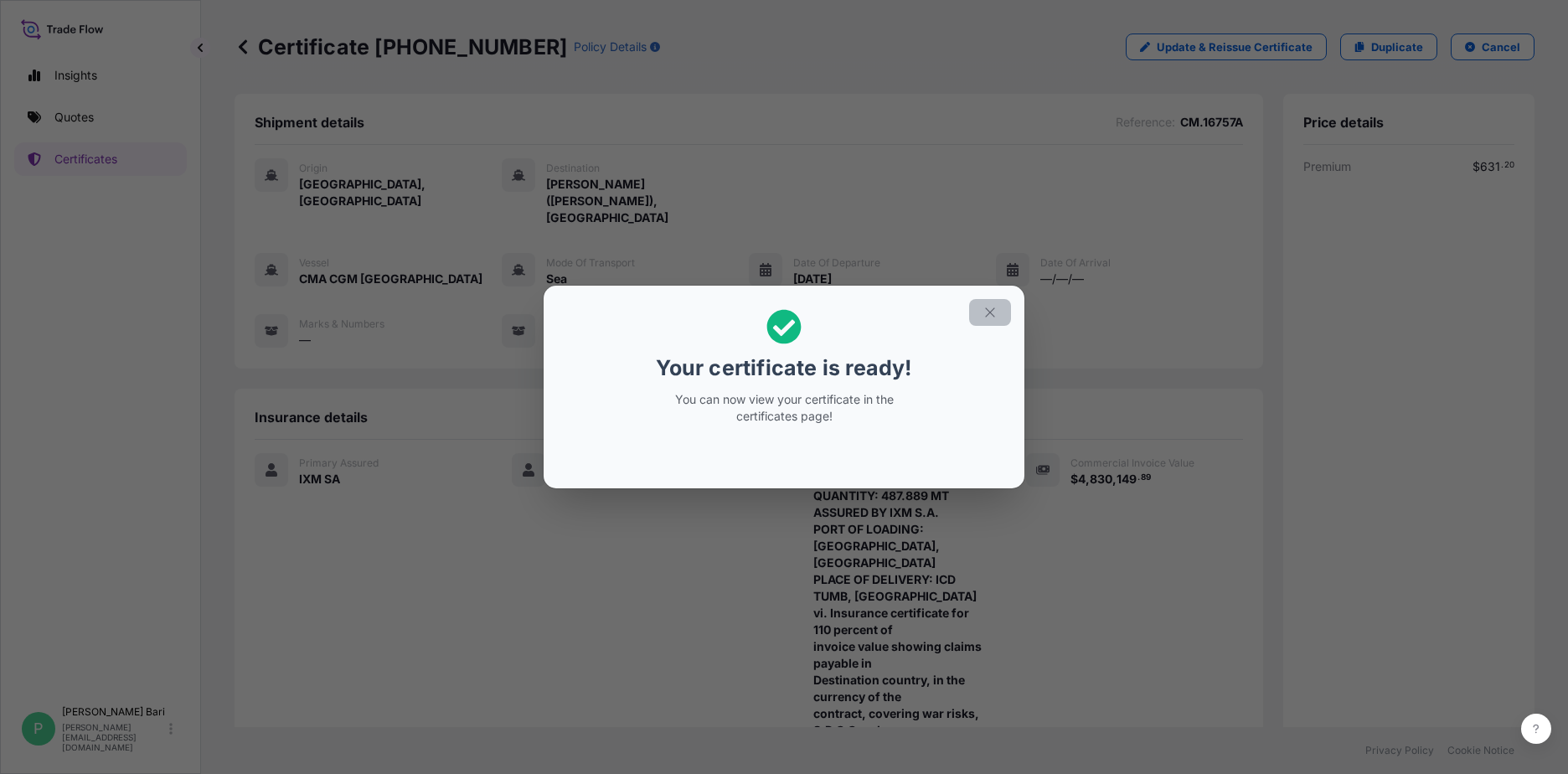
click at [991, 324] on button "button" at bounding box center [990, 312] width 42 height 27
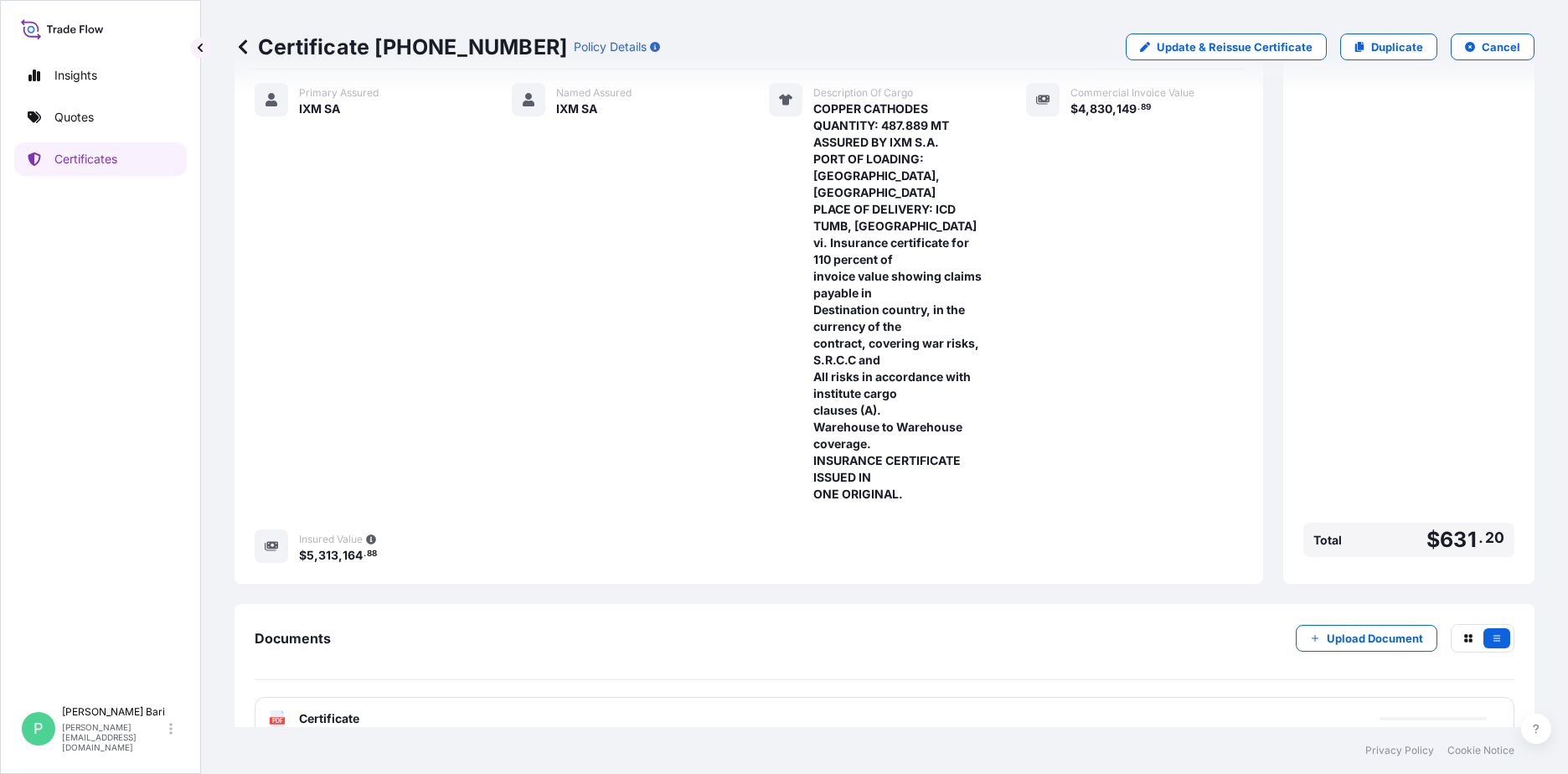
scroll to position [387, 0]
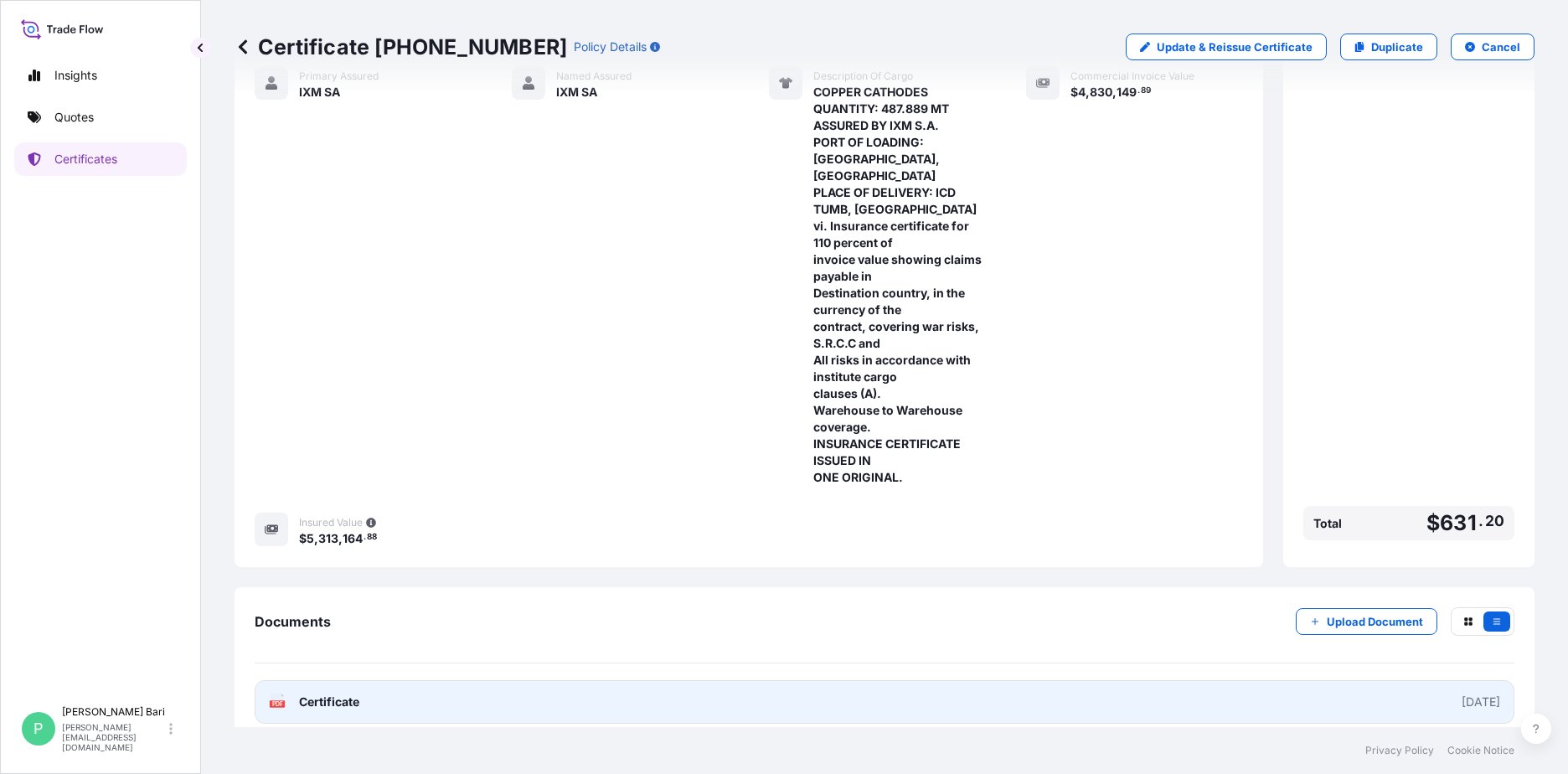
click at [1345, 707] on div "Documents Upload Document PDF Certificate [DATE]" at bounding box center [885, 665] width 1300 height 157
click at [1335, 699] on link "PDF Certificate [DATE]" at bounding box center [884, 702] width 1259 height 43
